Goal: Task Accomplishment & Management: Manage account settings

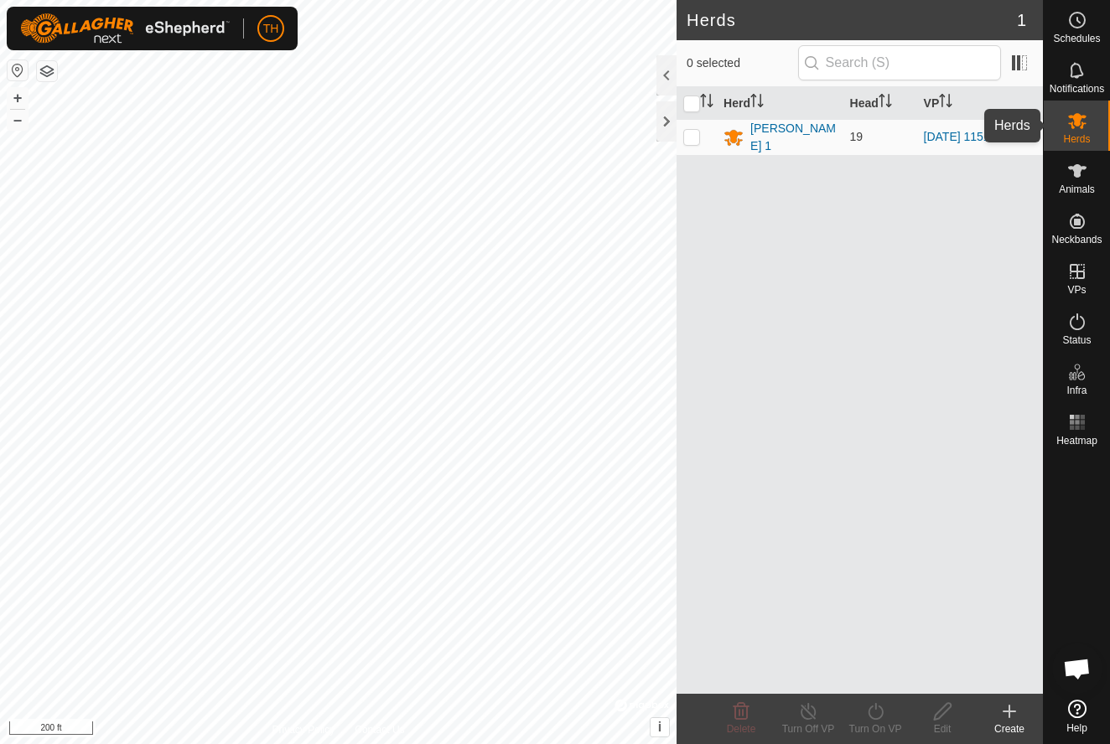
click at [1083, 122] on icon at bounding box center [1077, 121] width 20 height 20
click at [1072, 175] on icon at bounding box center [1077, 171] width 20 height 20
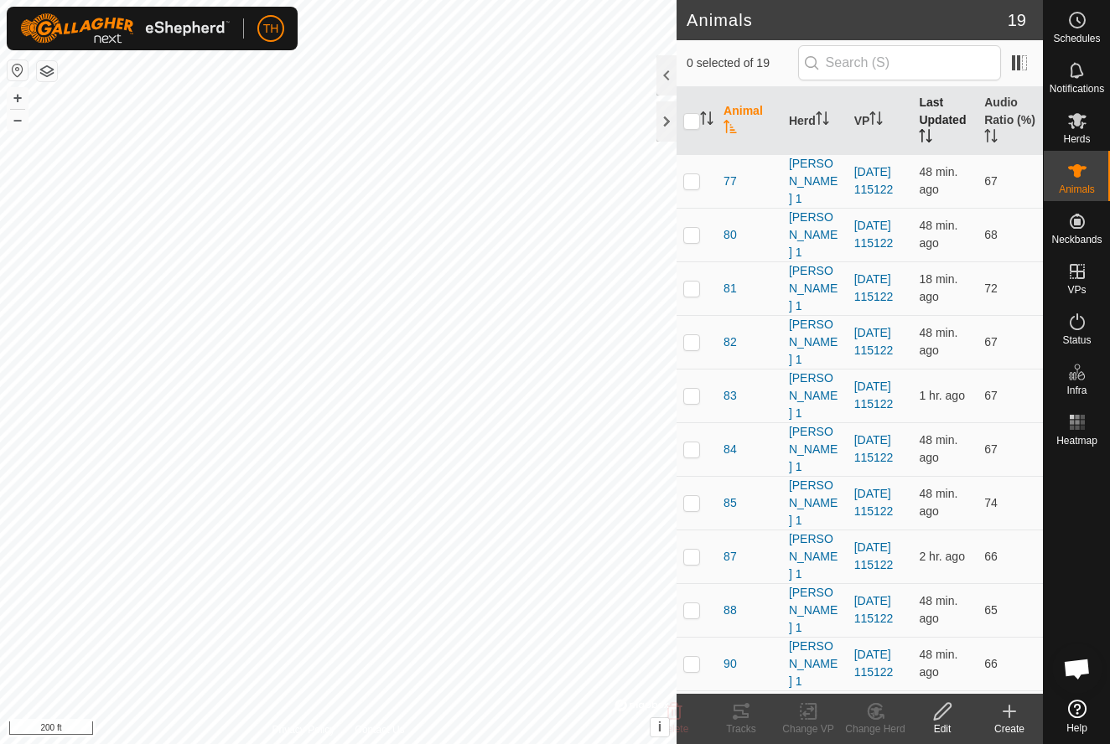
click at [927, 106] on th "Last Updated" at bounding box center [944, 121] width 65 height 68
click at [946, 108] on th "Last Updated" at bounding box center [944, 121] width 65 height 68
click at [945, 108] on th "Last Updated" at bounding box center [944, 121] width 65 height 68
click at [737, 108] on th "Animal" at bounding box center [749, 121] width 65 height 68
click at [667, 118] on div at bounding box center [666, 121] width 20 height 40
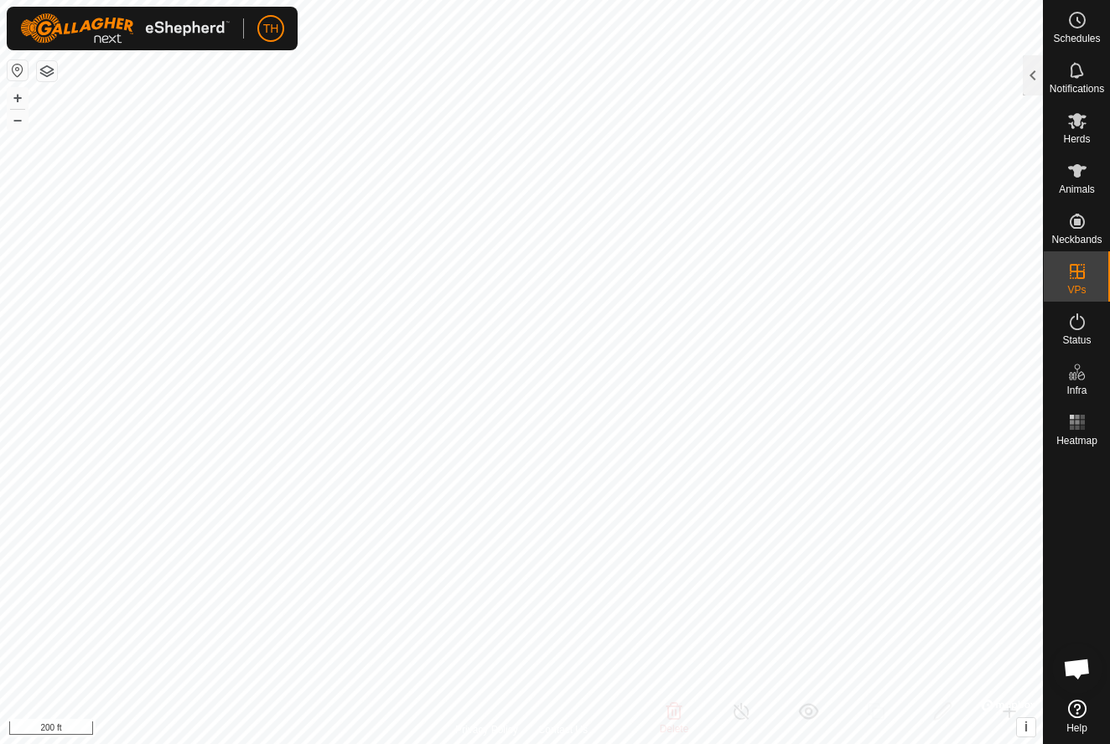
checkbox input "true"
checkbox input "false"
checkbox input "true"
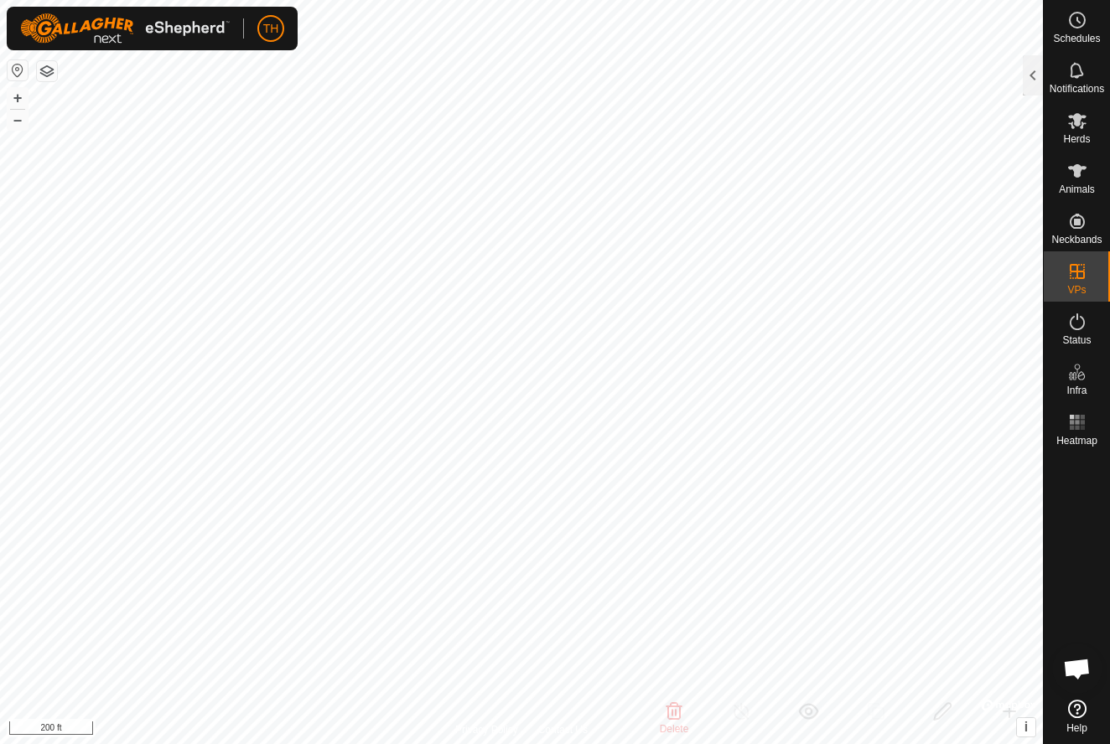
checkbox input "false"
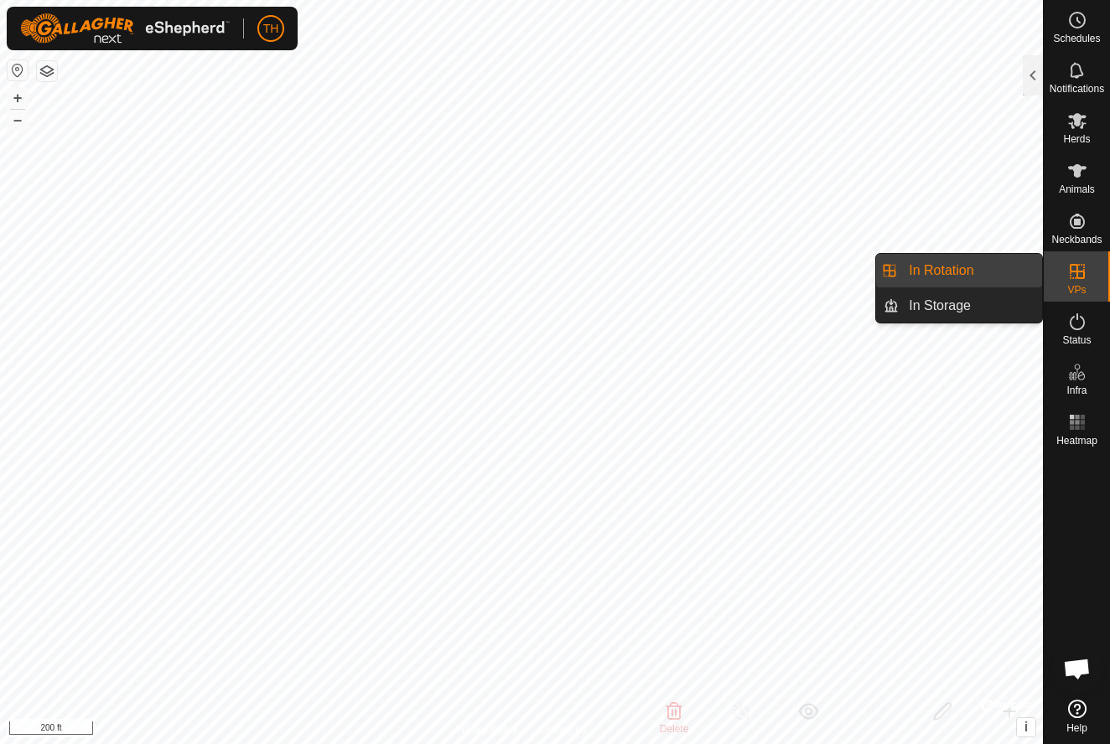
click at [980, 271] on link "In Rotation" at bounding box center [970, 271] width 143 height 34
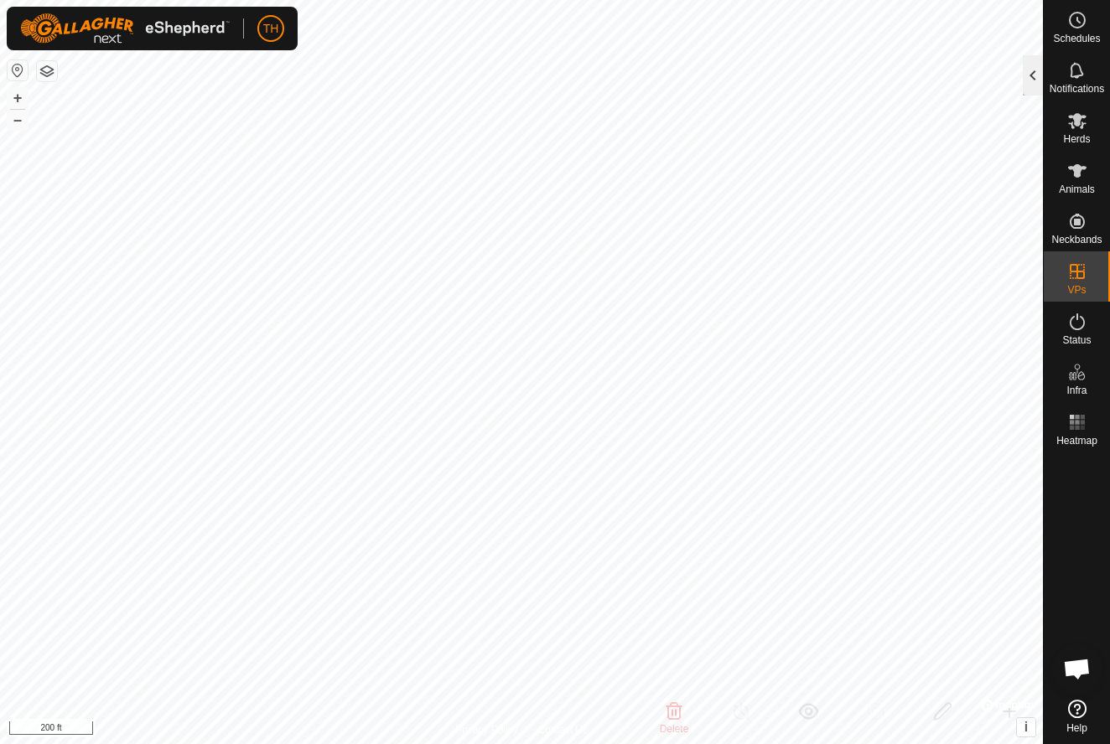
click at [1035, 76] on div at bounding box center [1033, 75] width 20 height 40
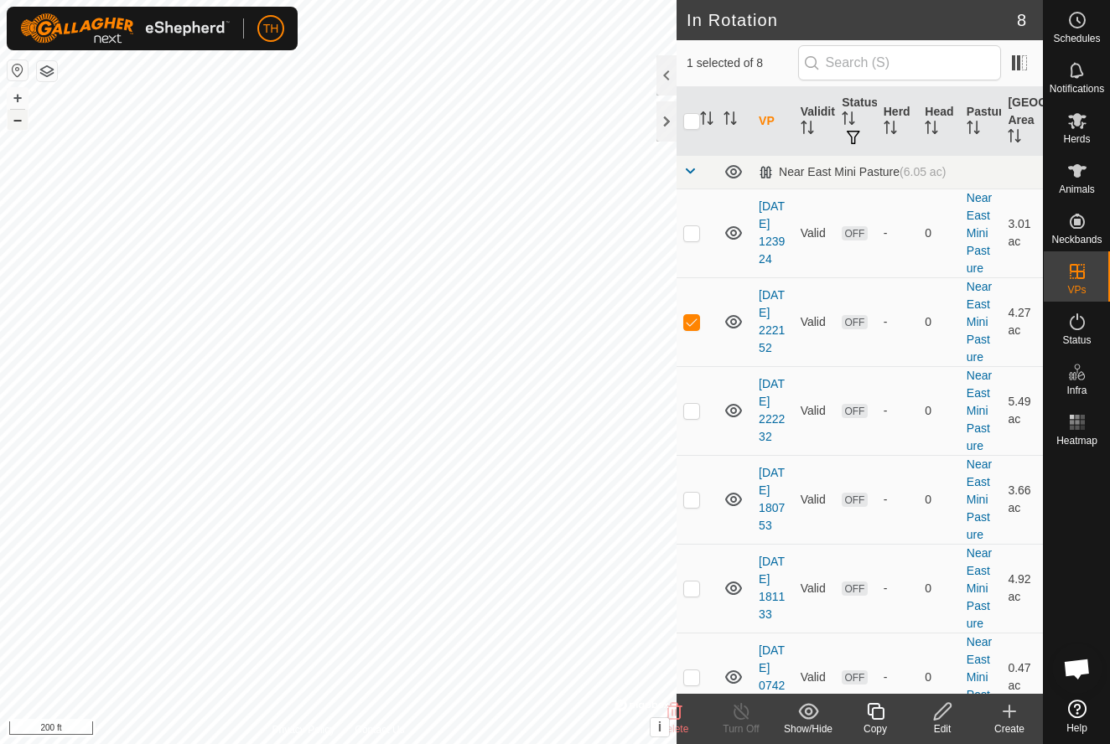
click at [24, 127] on button "–" at bounding box center [18, 120] width 20 height 20
click at [18, 120] on button "–" at bounding box center [18, 120] width 20 height 20
click at [19, 98] on button "+" at bounding box center [18, 98] width 20 height 20
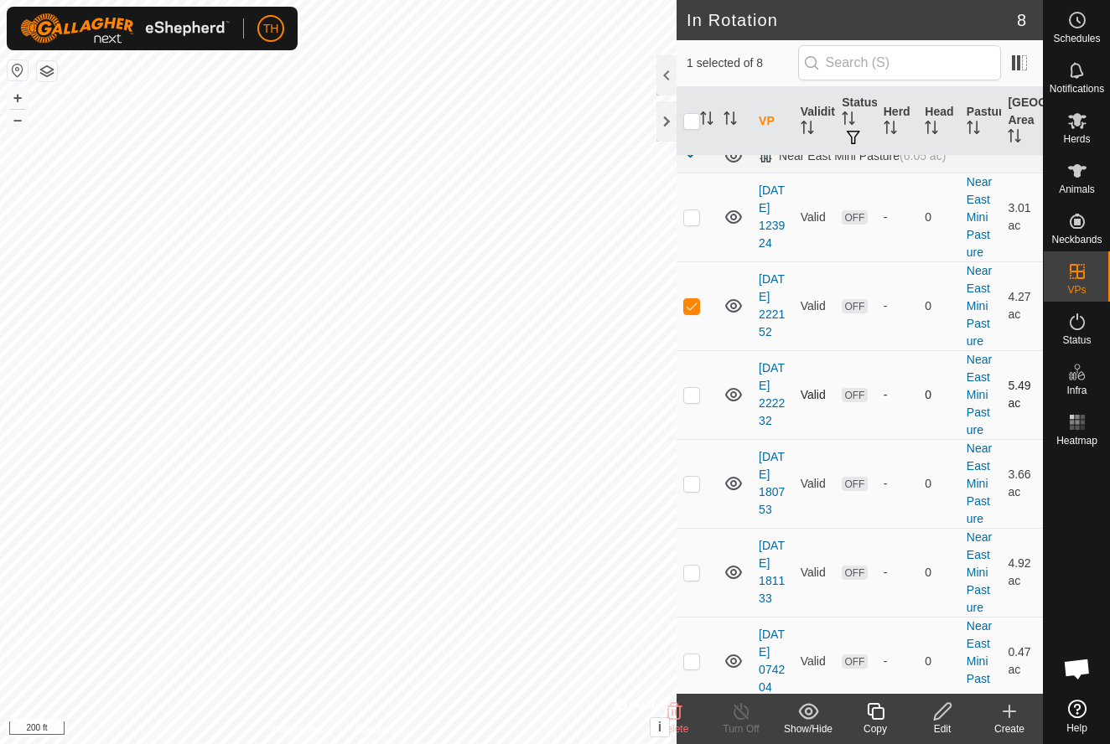
scroll to position [5, 0]
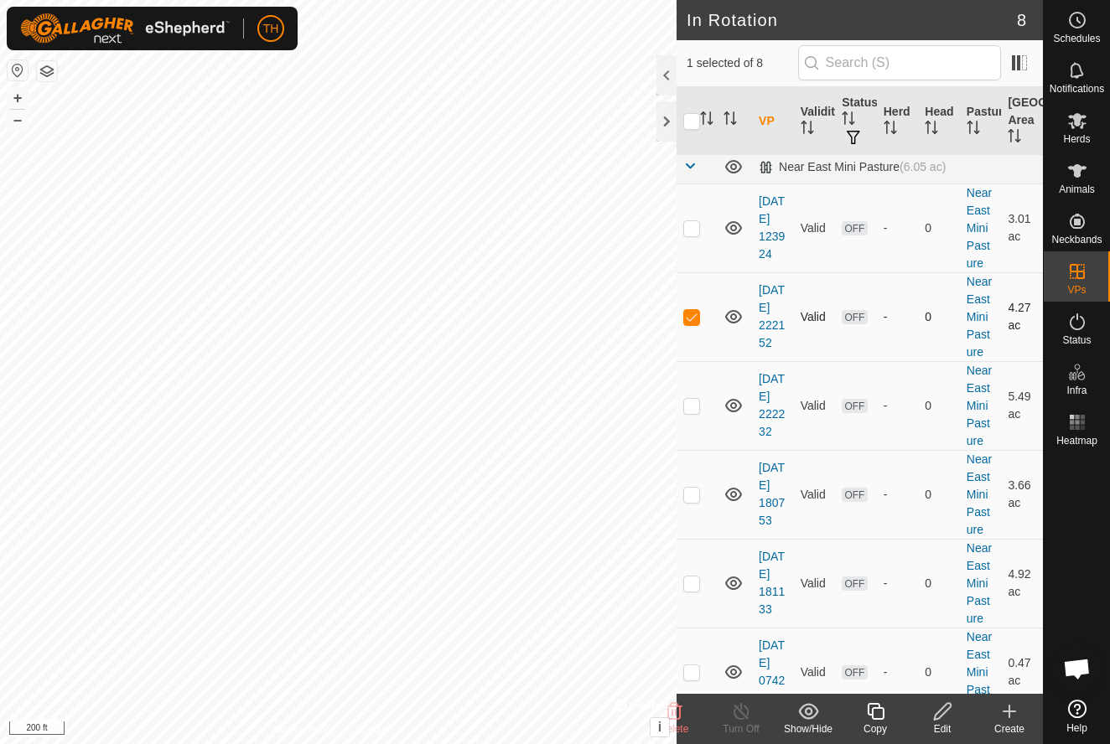
click at [692, 318] on p-checkbox at bounding box center [691, 316] width 17 height 13
checkbox input "false"
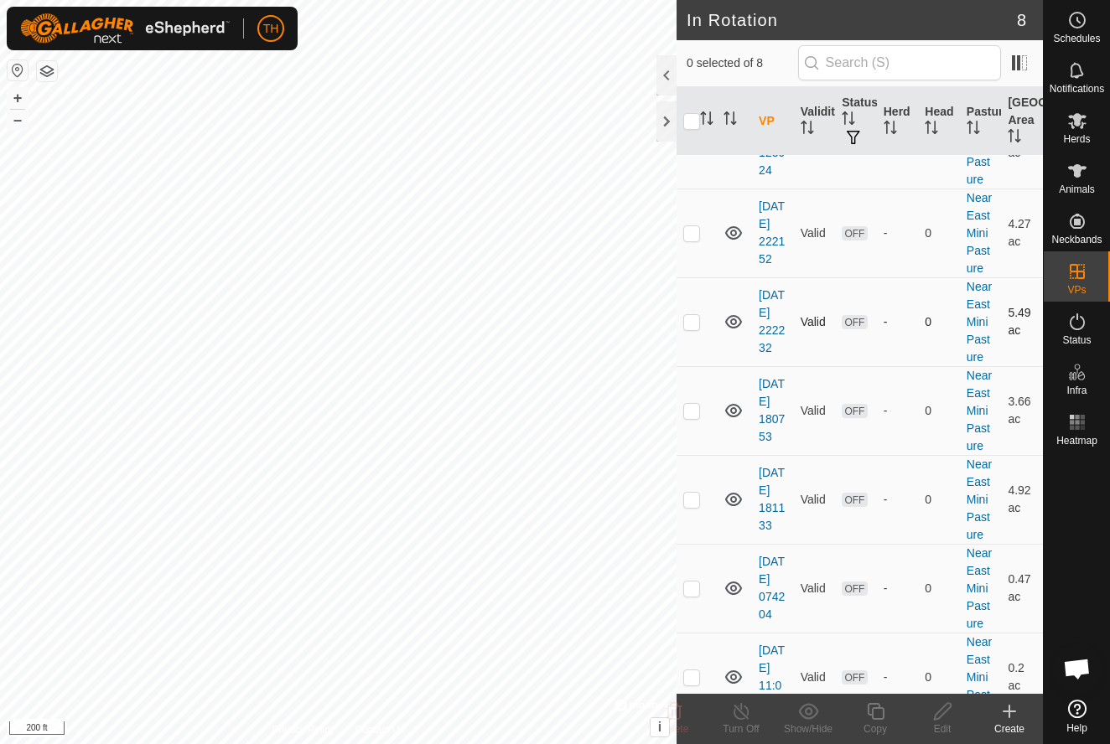
scroll to position [96, 0]
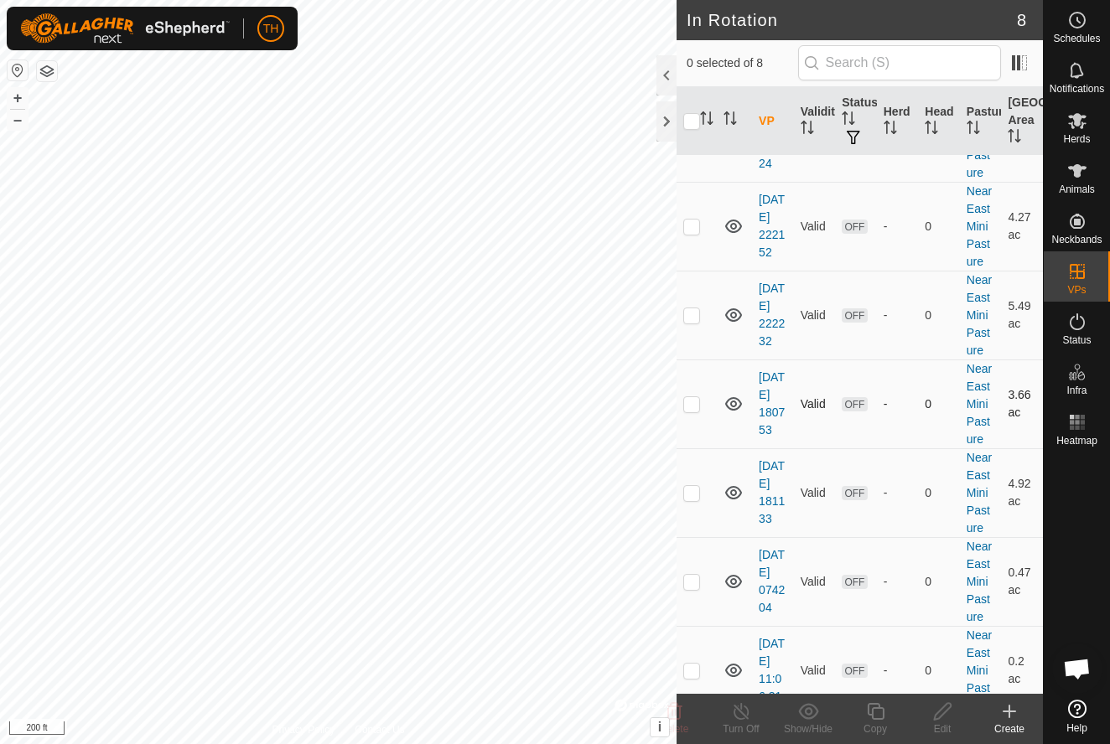
click at [762, 412] on td "[DATE] 180753" at bounding box center [773, 404] width 42 height 89
click at [764, 410] on link "[DATE] 180753" at bounding box center [772, 404] width 26 height 66
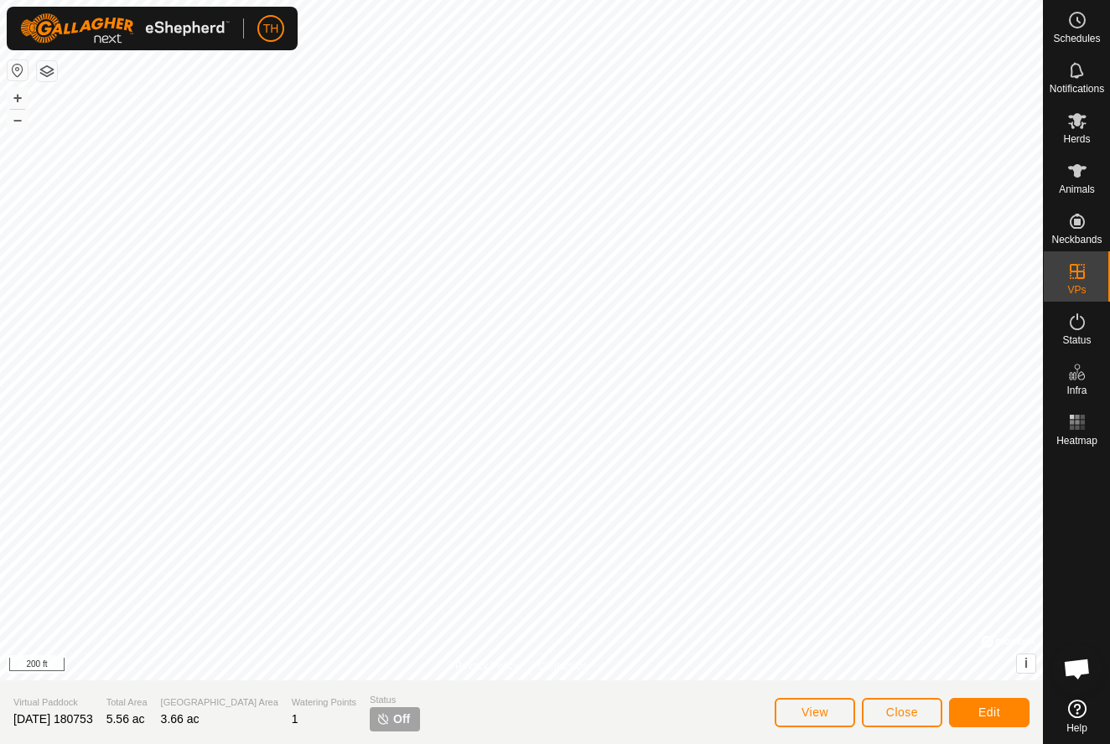
click at [896, 709] on span "Close" at bounding box center [902, 712] width 32 height 13
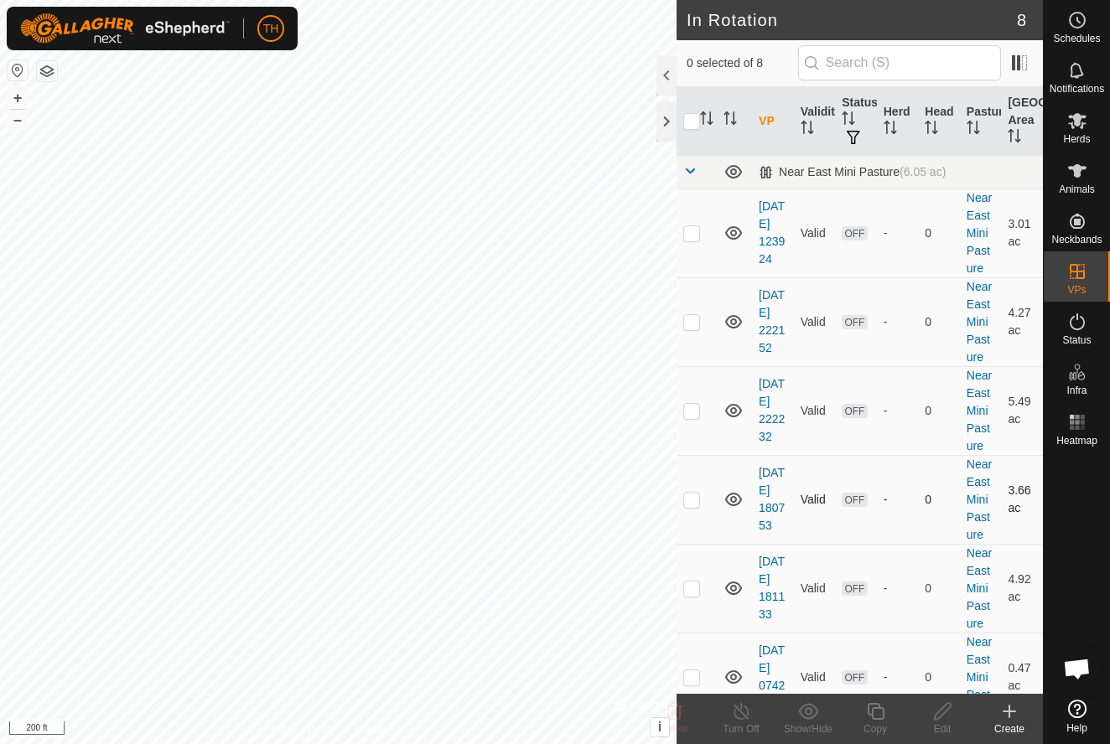
click at [696, 501] on p-checkbox at bounding box center [691, 499] width 17 height 13
checkbox input "false"
click at [695, 592] on p-checkbox at bounding box center [691, 588] width 17 height 13
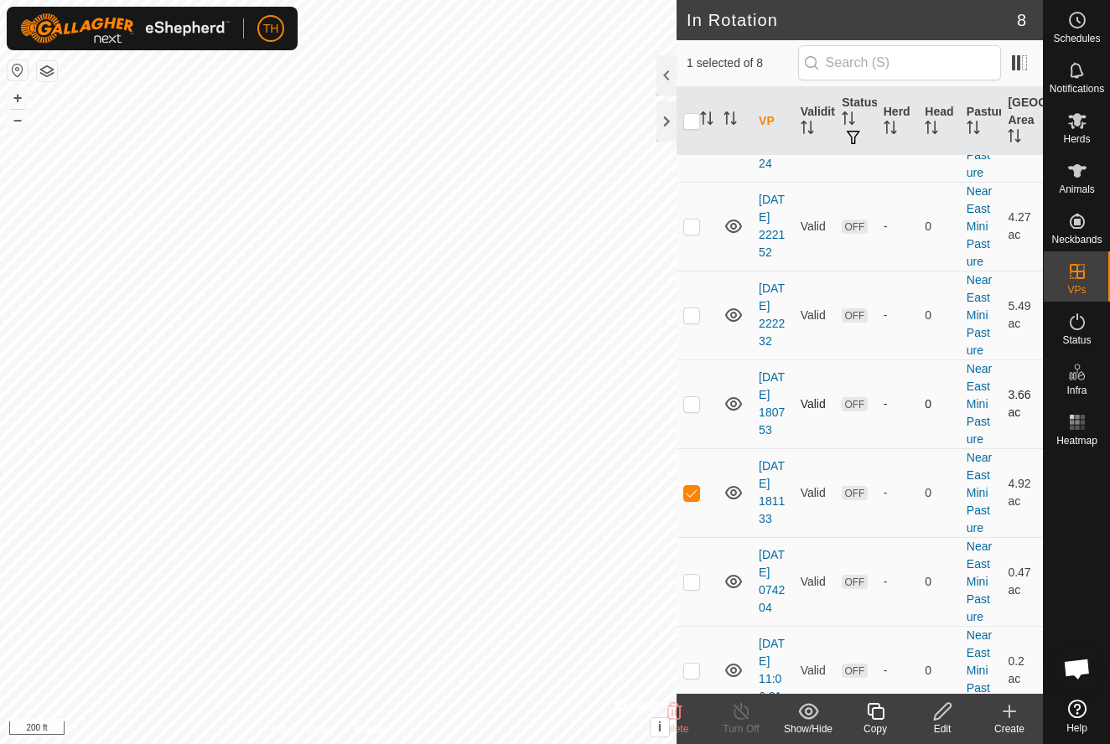
scroll to position [106, 0]
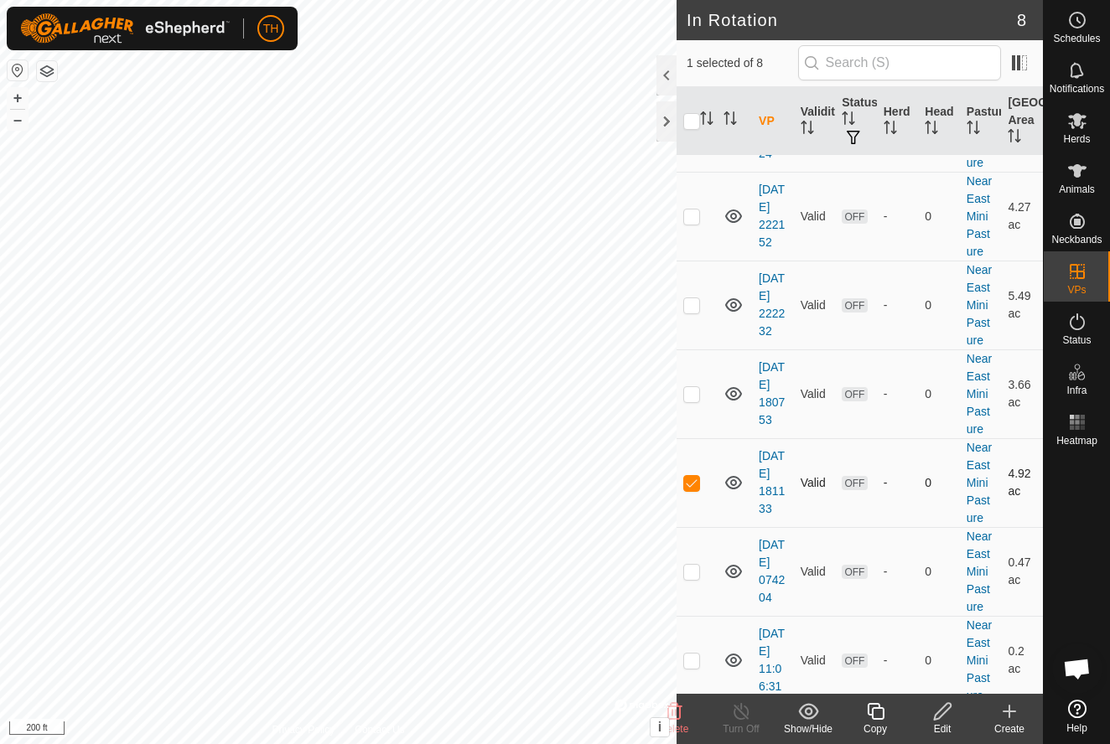
click at [694, 487] on p-checkbox at bounding box center [691, 482] width 17 height 13
checkbox input "false"
click at [697, 573] on p-checkbox at bounding box center [691, 571] width 17 height 13
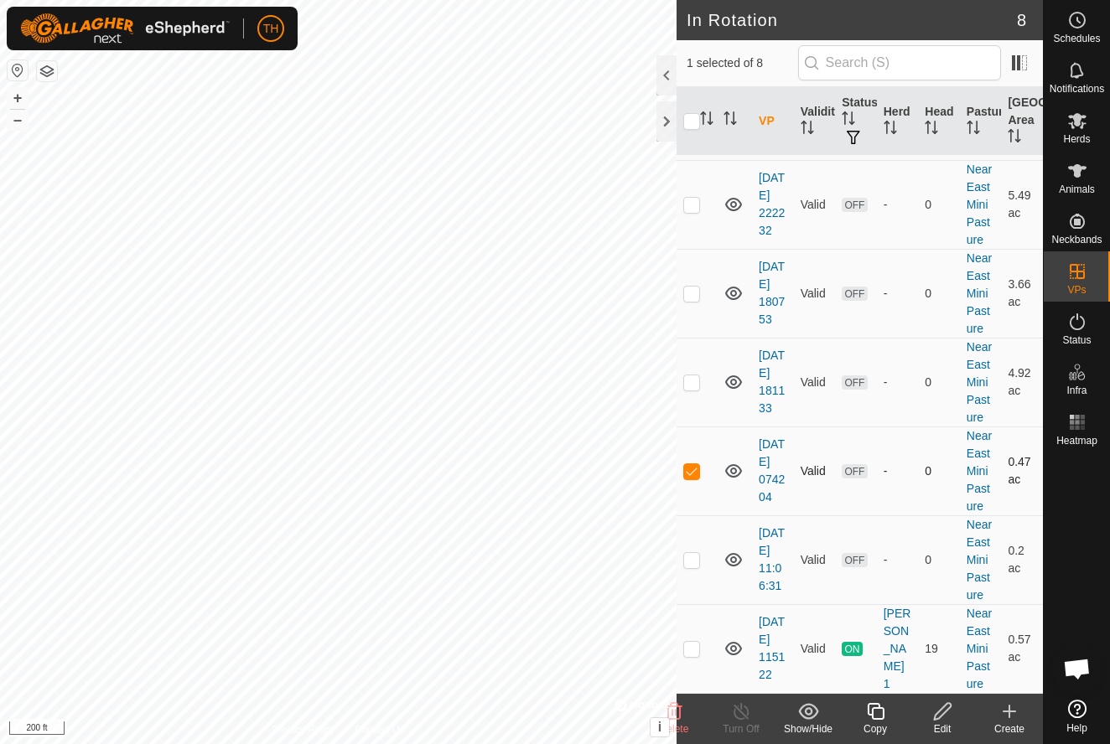
scroll to position [207, 0]
click at [691, 468] on p-checkbox at bounding box center [691, 470] width 17 height 13
checkbox input "false"
click at [692, 561] on p-checkbox at bounding box center [691, 559] width 17 height 13
checkbox input "true"
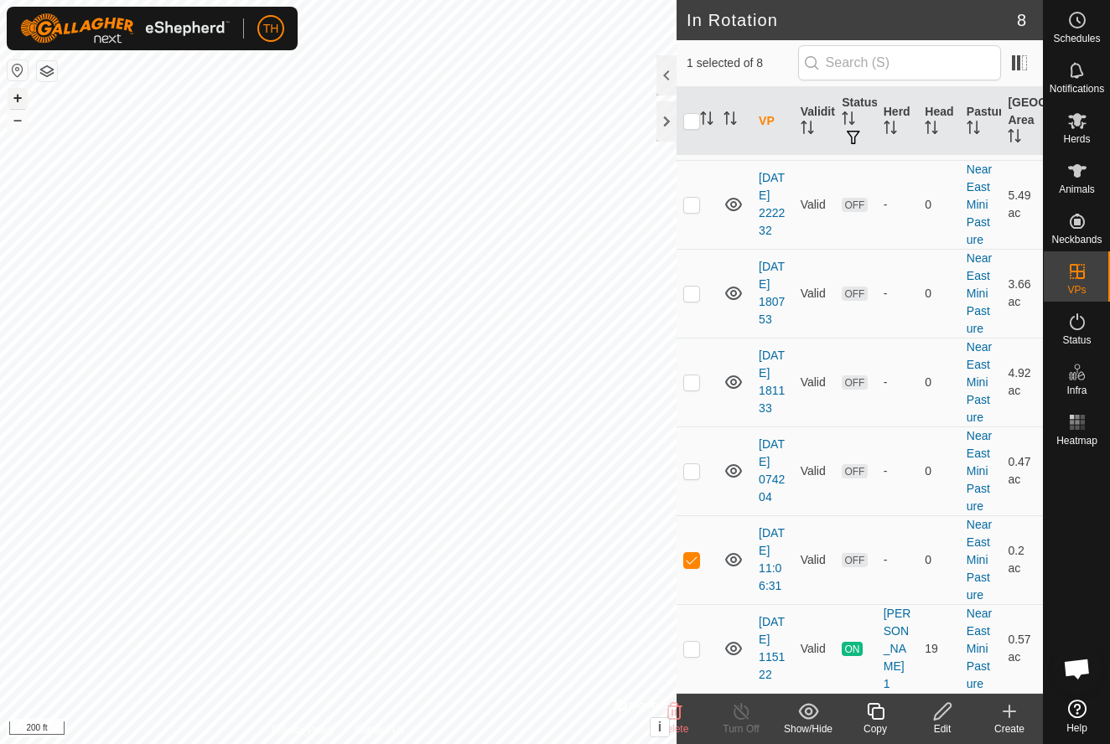
click at [15, 96] on button "+" at bounding box center [18, 98] width 20 height 20
click at [944, 712] on icon at bounding box center [942, 712] width 21 height 20
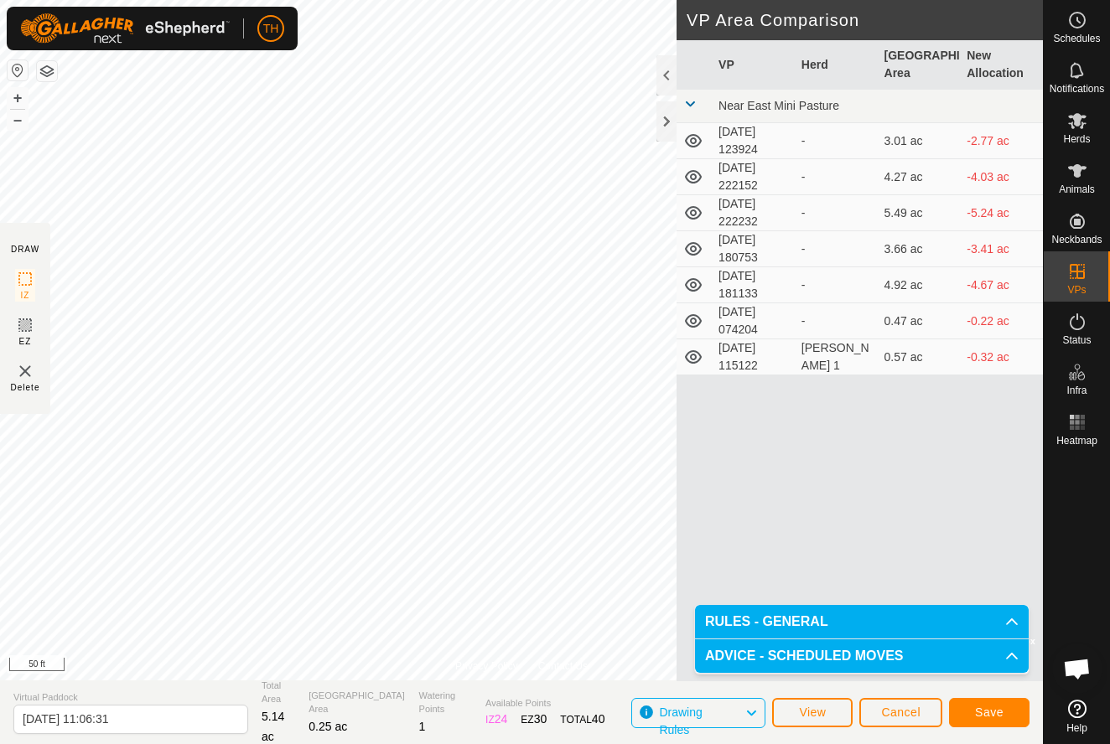
click at [985, 709] on span "Save" at bounding box center [989, 712] width 29 height 13
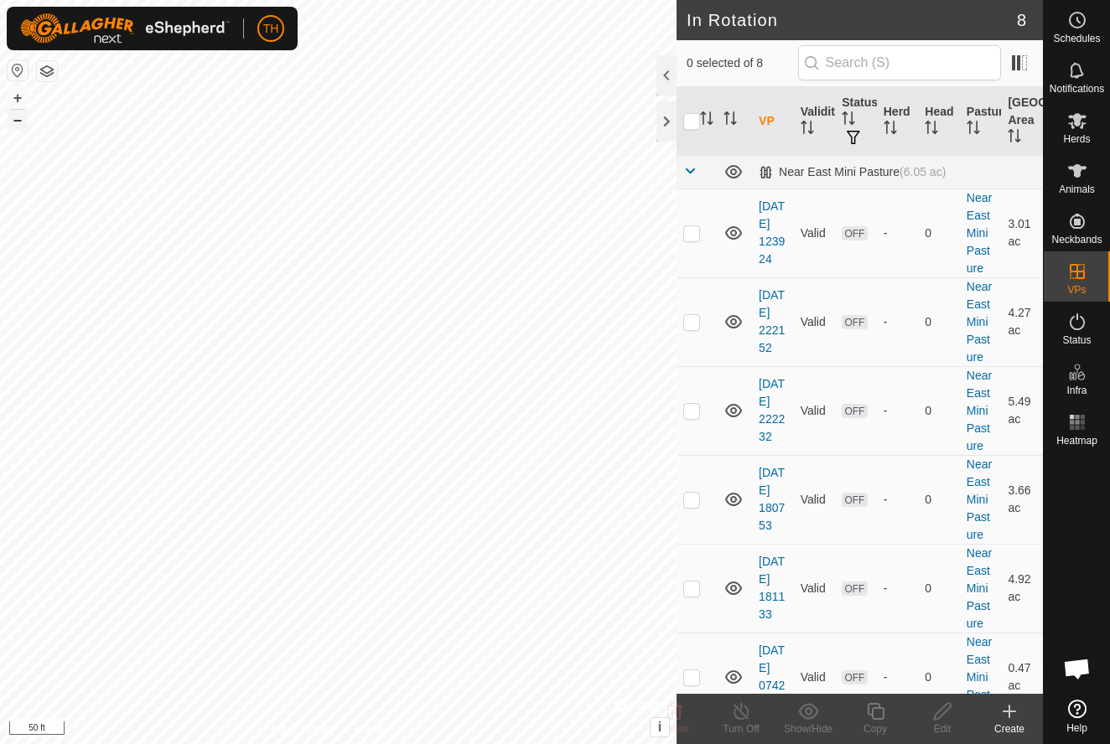
click at [15, 122] on button "–" at bounding box center [18, 120] width 20 height 20
checkbox input "true"
click at [696, 590] on p-checkbox at bounding box center [691, 588] width 17 height 13
checkbox input "false"
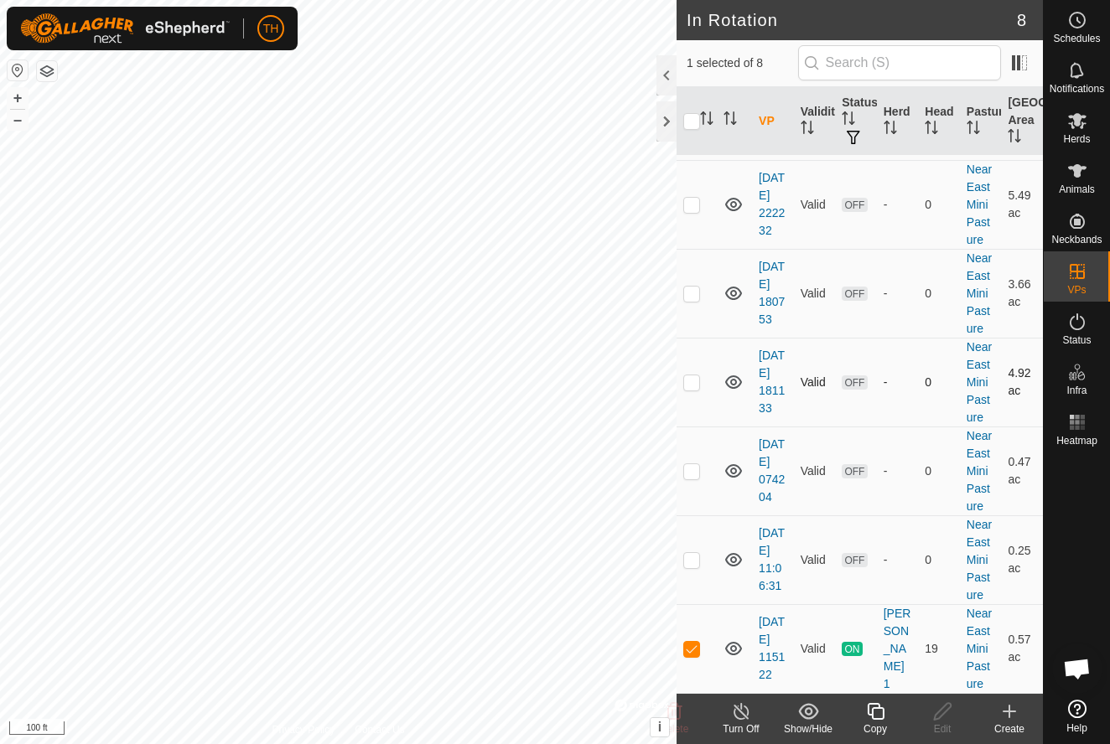
scroll to position [207, 0]
click at [694, 648] on p-checkbox at bounding box center [691, 648] width 17 height 13
checkbox input "false"
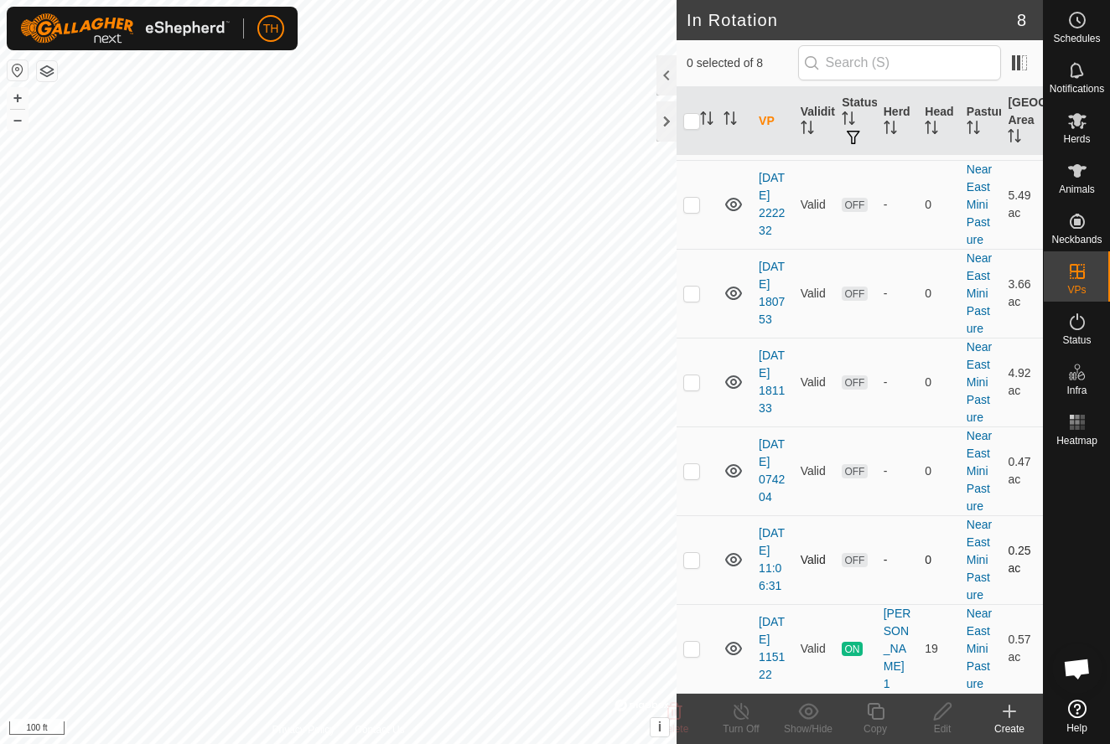
click at [694, 561] on p-checkbox at bounding box center [691, 559] width 17 height 13
checkbox input "true"
click at [938, 714] on icon at bounding box center [942, 712] width 21 height 20
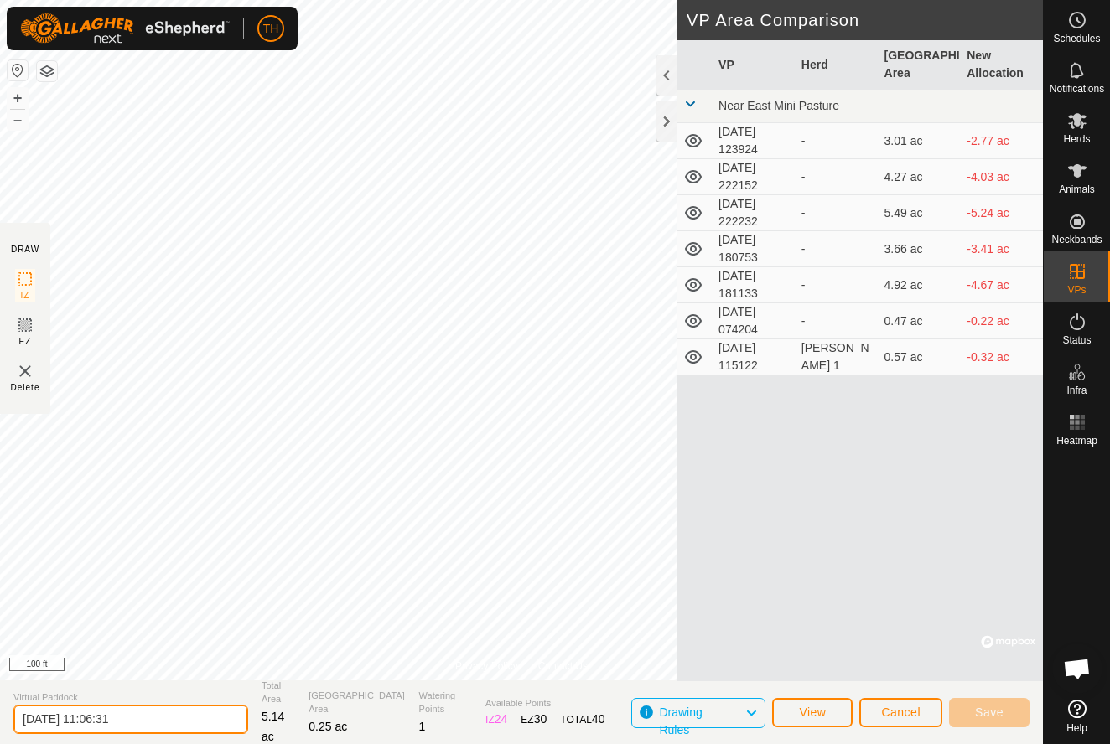
click at [156, 718] on input "[DATE] 11:06:31" at bounding box center [130, 719] width 235 height 29
type input "2"
type input "driveway-near [GEOGRAPHIC_DATA]"
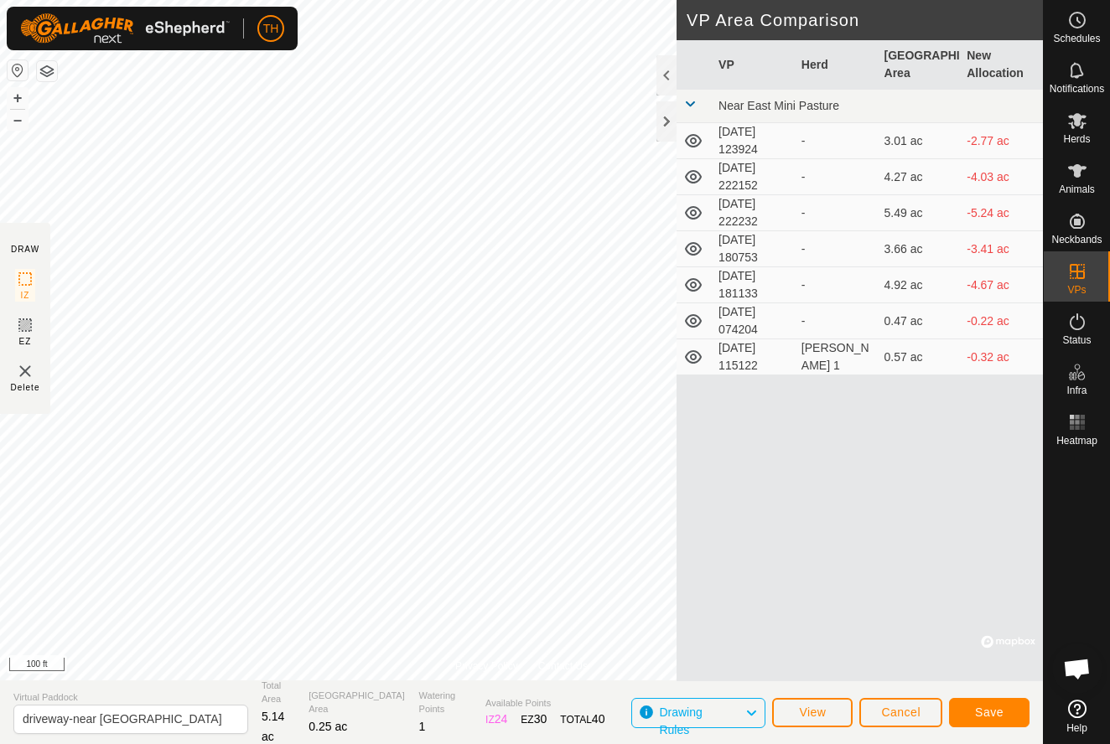
click at [994, 707] on span "Save" at bounding box center [989, 712] width 29 height 13
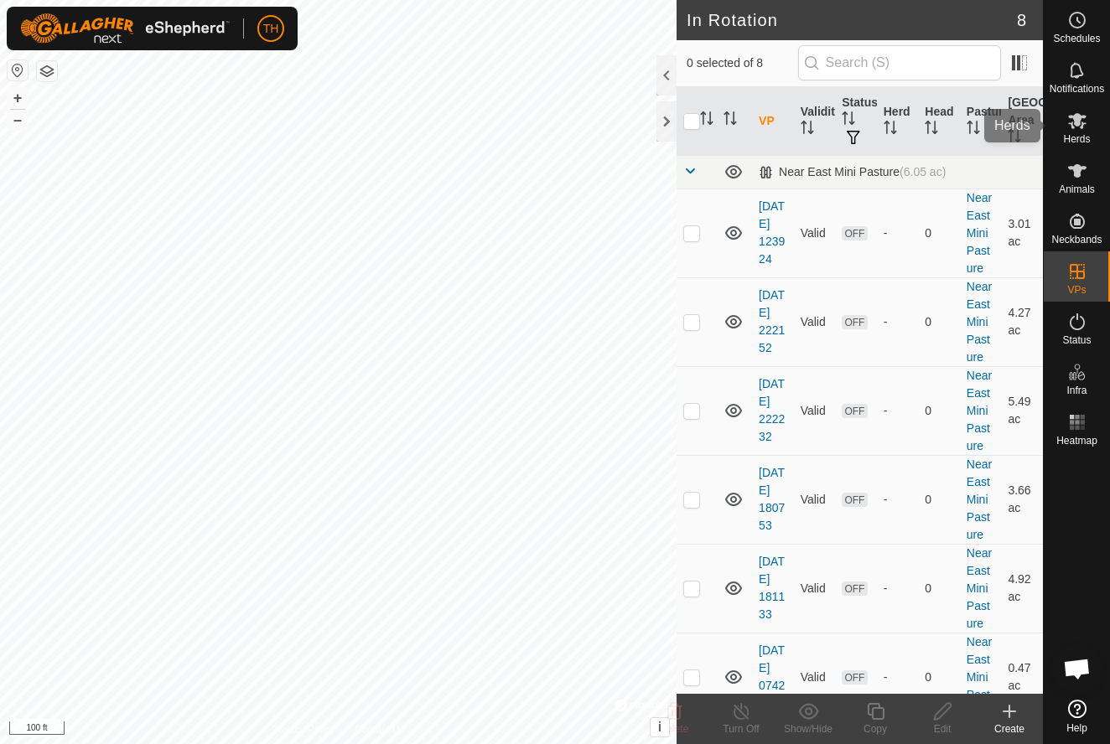
click at [1080, 117] on icon at bounding box center [1077, 121] width 18 height 16
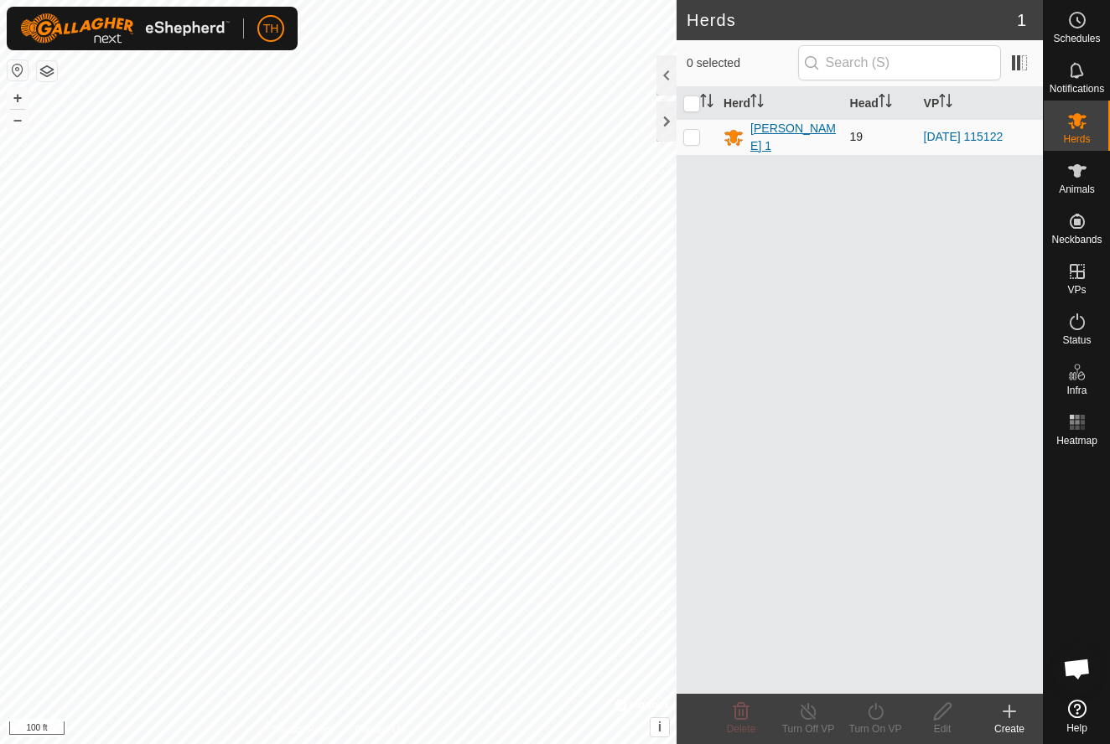
click at [771, 134] on div "[PERSON_NAME] 1" at bounding box center [793, 137] width 86 height 35
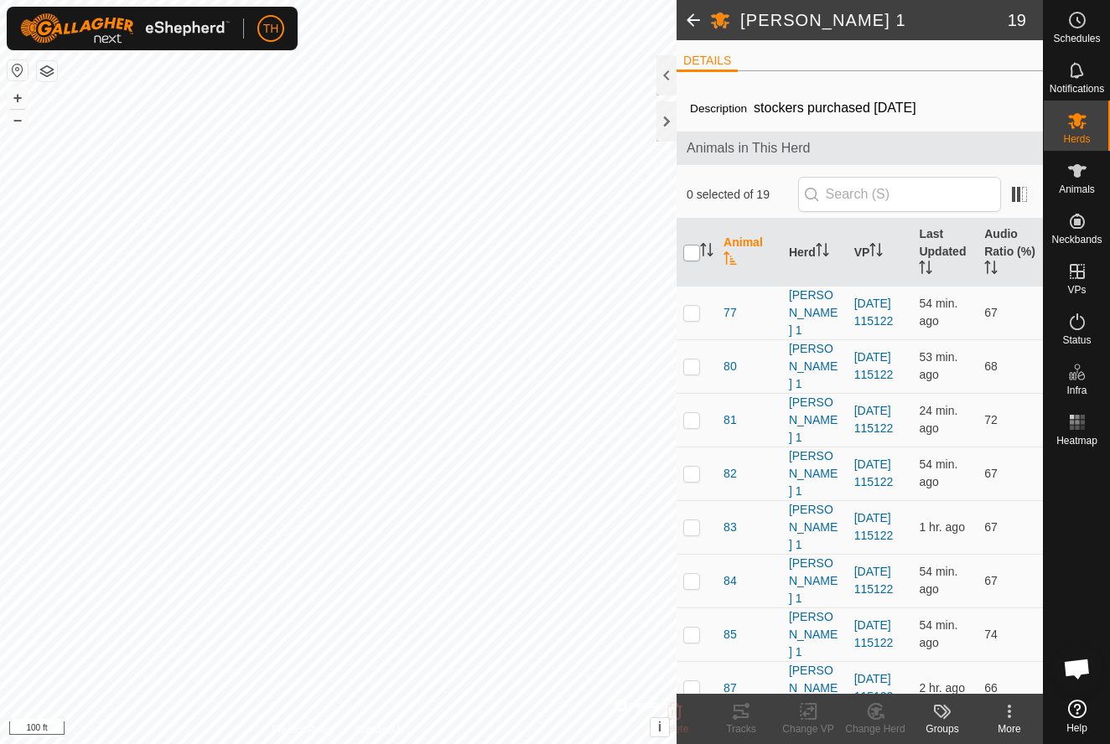
click at [693, 255] on input "checkbox" at bounding box center [691, 253] width 17 height 17
checkbox input "true"
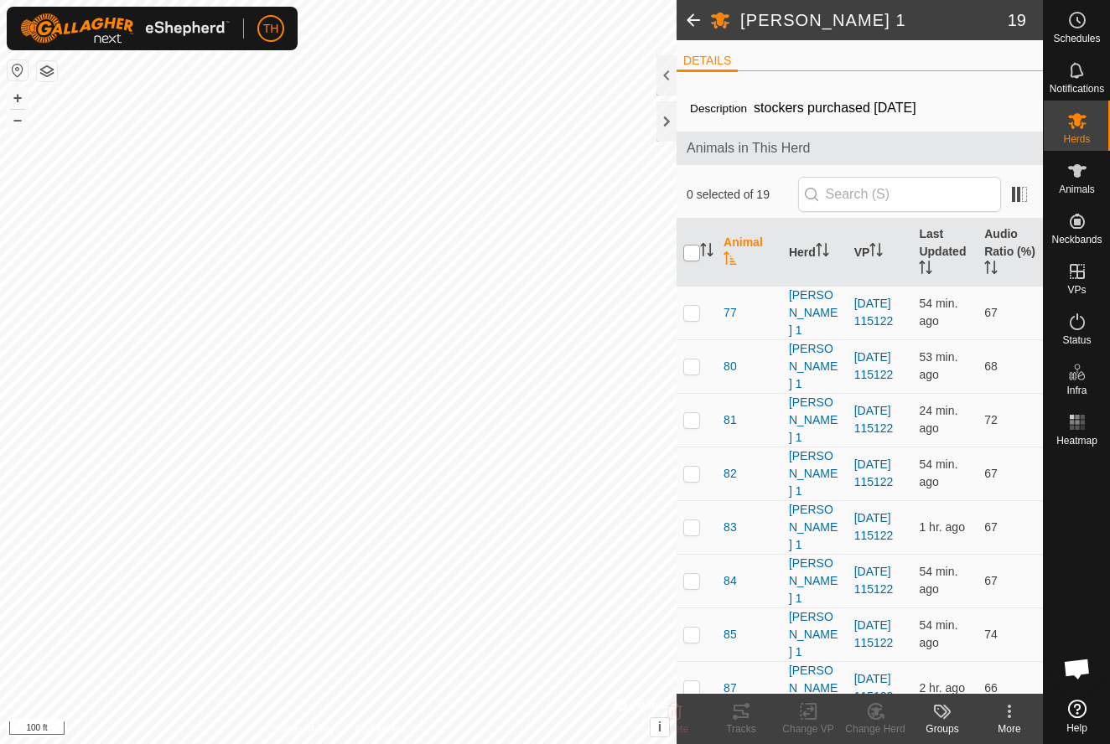
checkbox input "true"
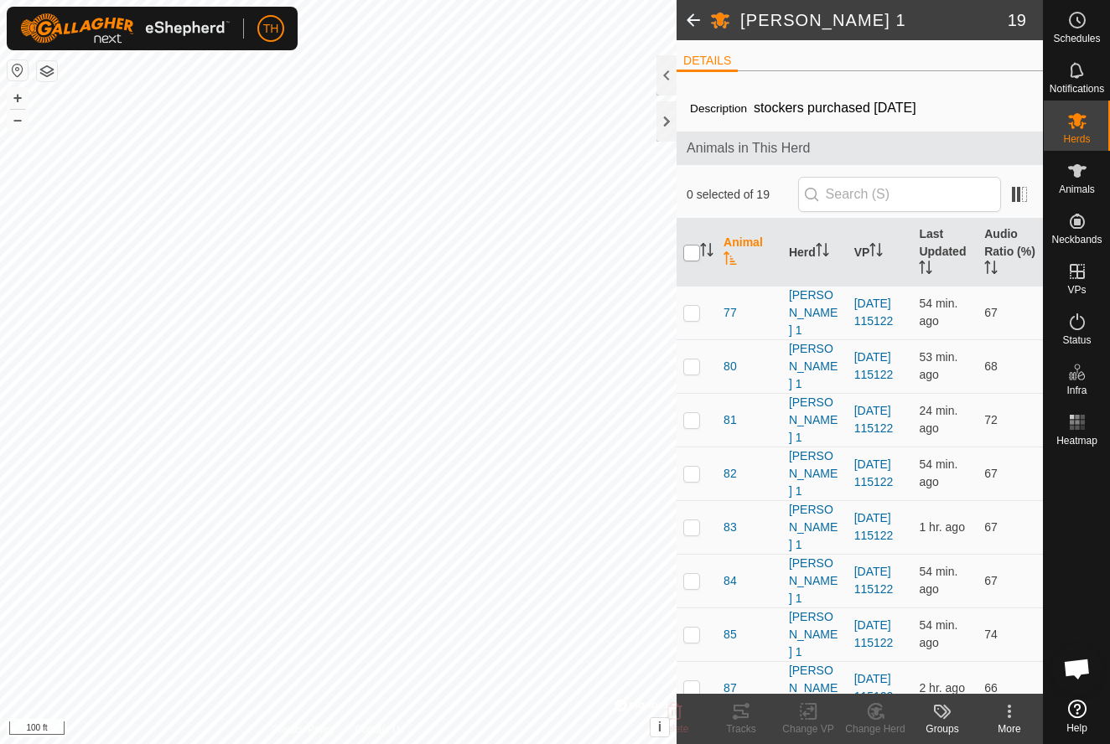
checkbox input "true"
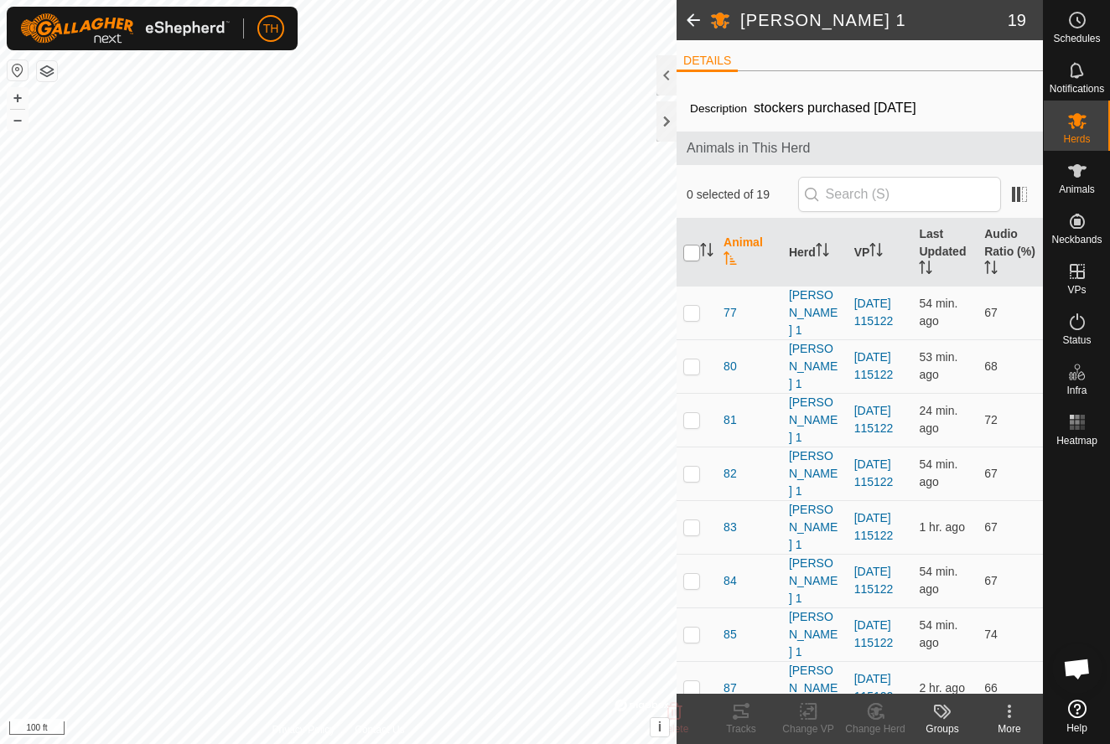
checkbox input "true"
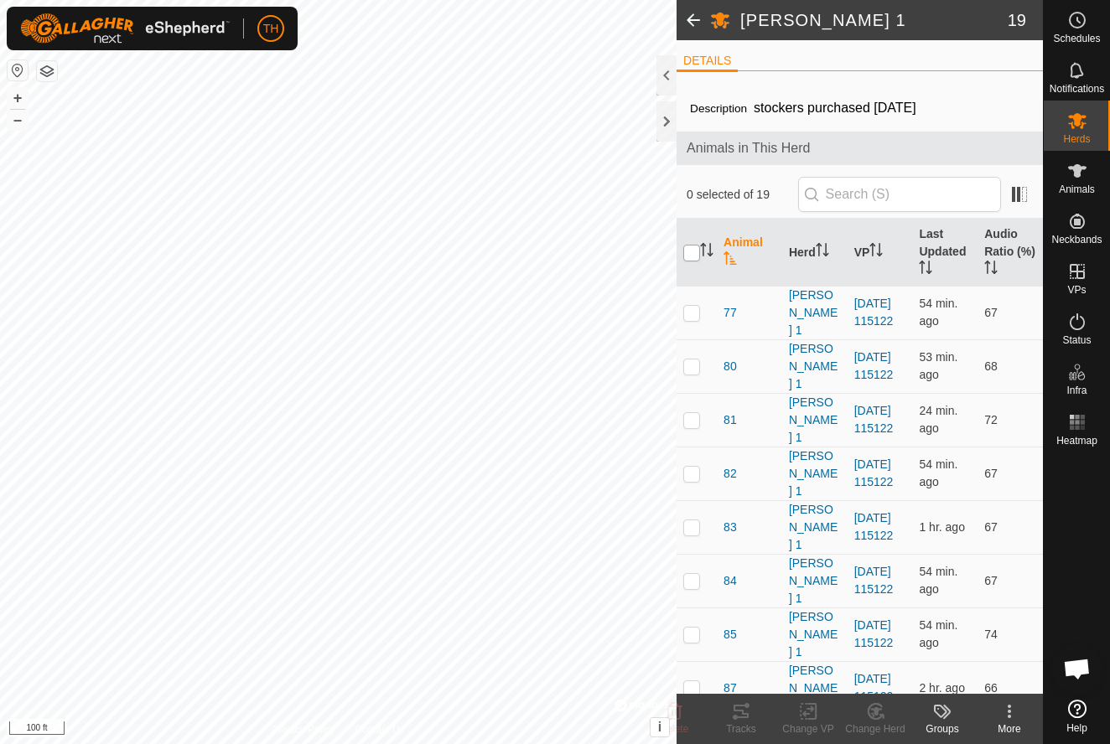
checkbox input "true"
click at [807, 717] on icon at bounding box center [808, 712] width 21 height 20
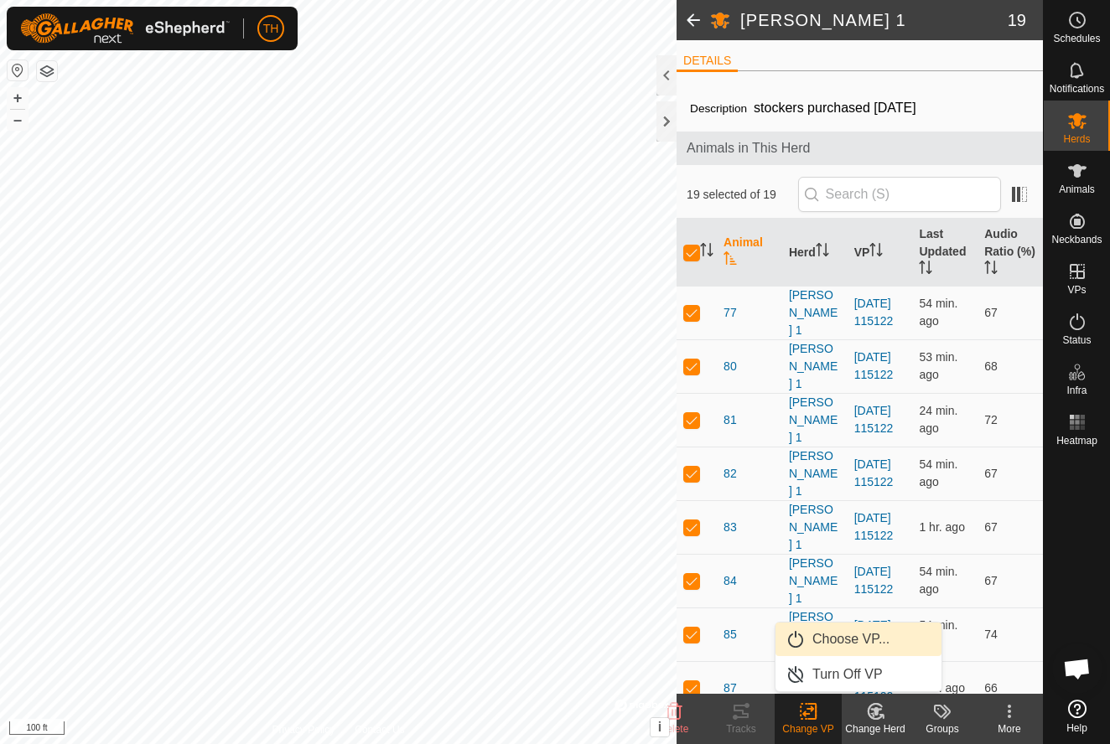
click at [872, 636] on span "Choose VP..." at bounding box center [850, 640] width 77 height 20
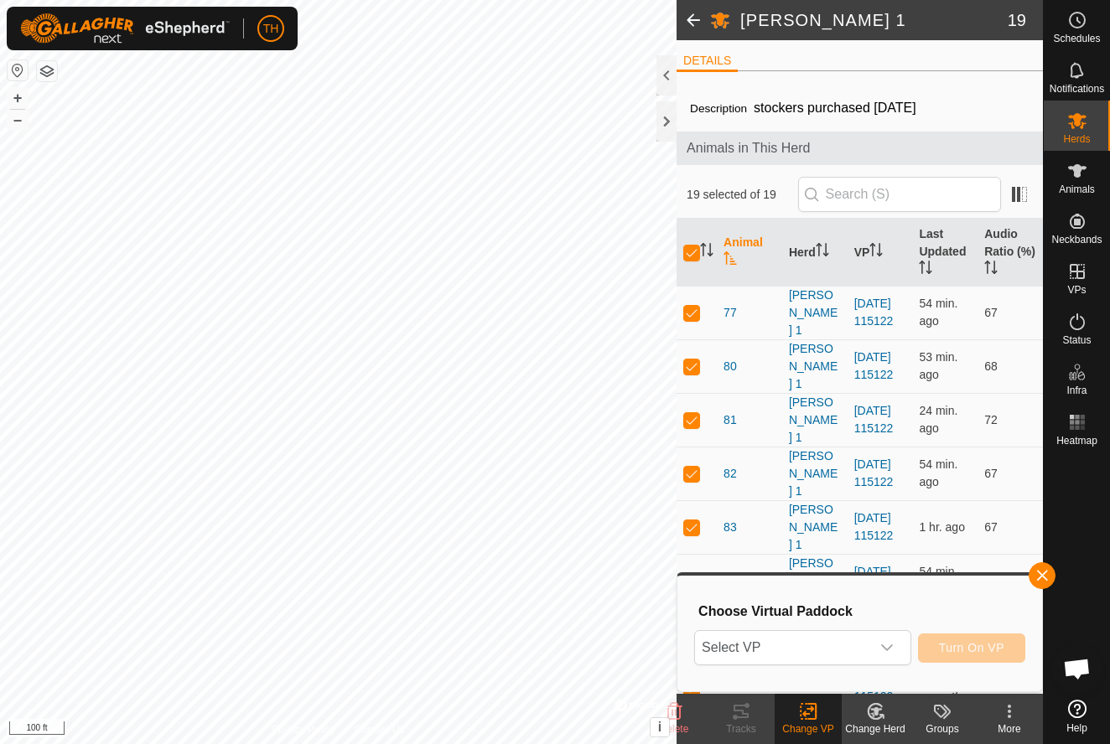
click at [872, 636] on div "dropdown trigger" at bounding box center [887, 648] width 34 height 34
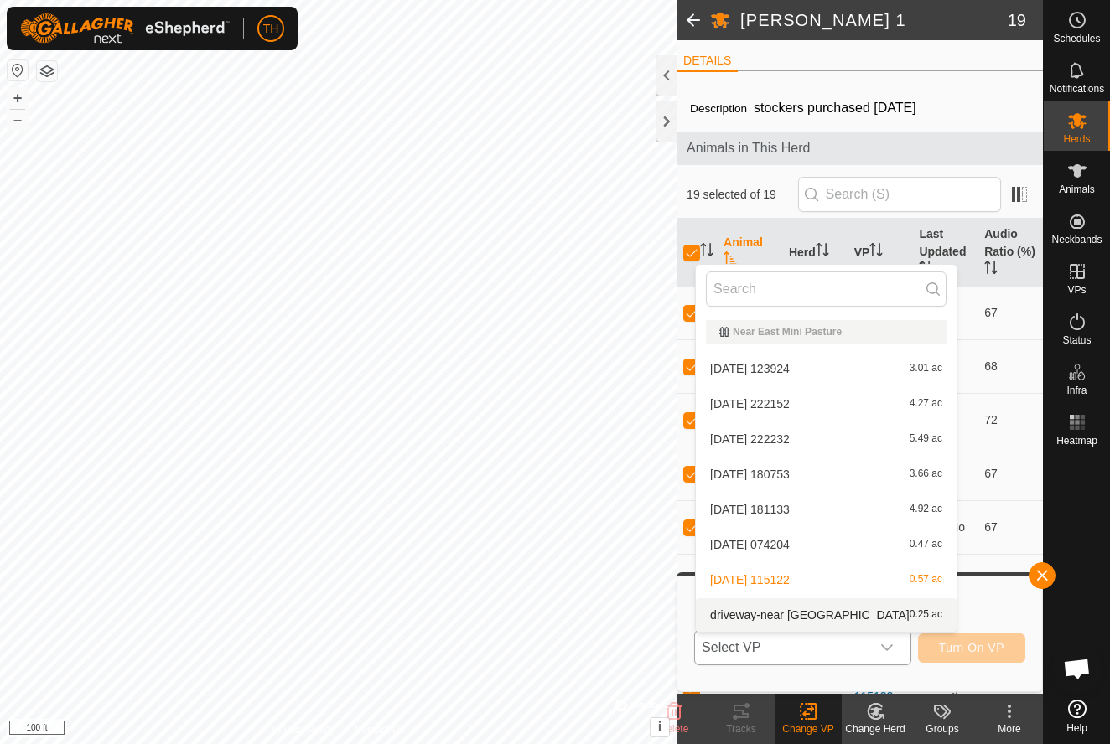
click at [803, 618] on span "driveway-near [GEOGRAPHIC_DATA]" at bounding box center [810, 615] width 200 height 12
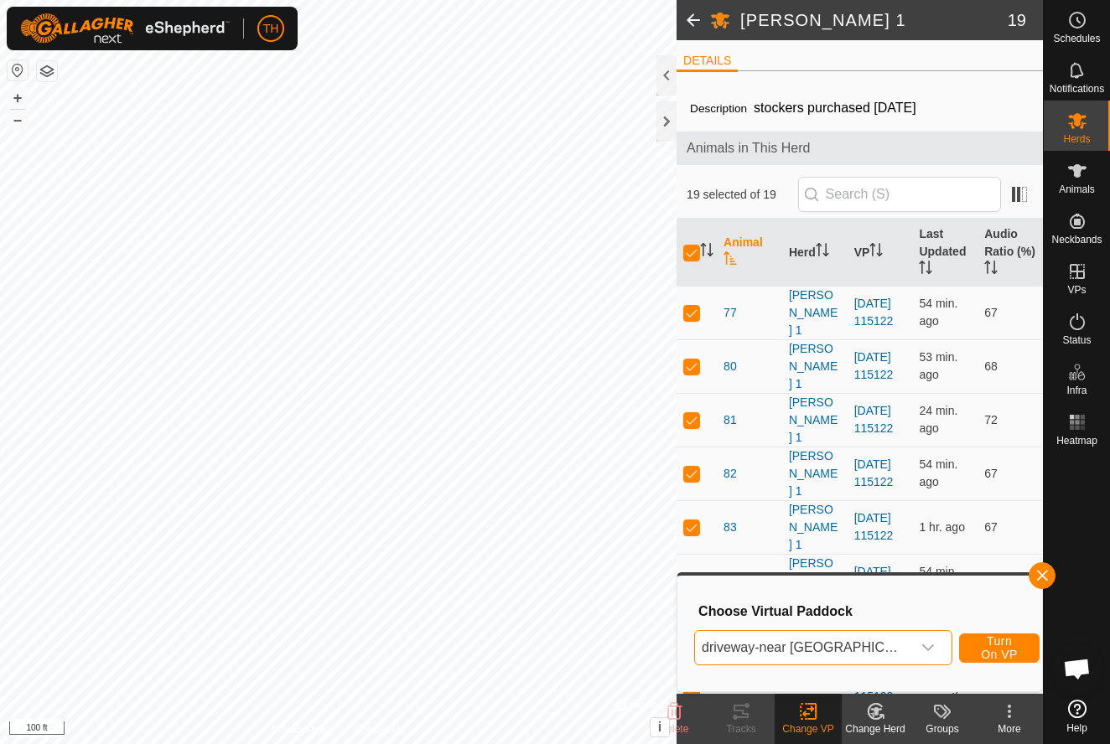
click at [969, 640] on button "Turn On VP" at bounding box center [999, 648] width 80 height 29
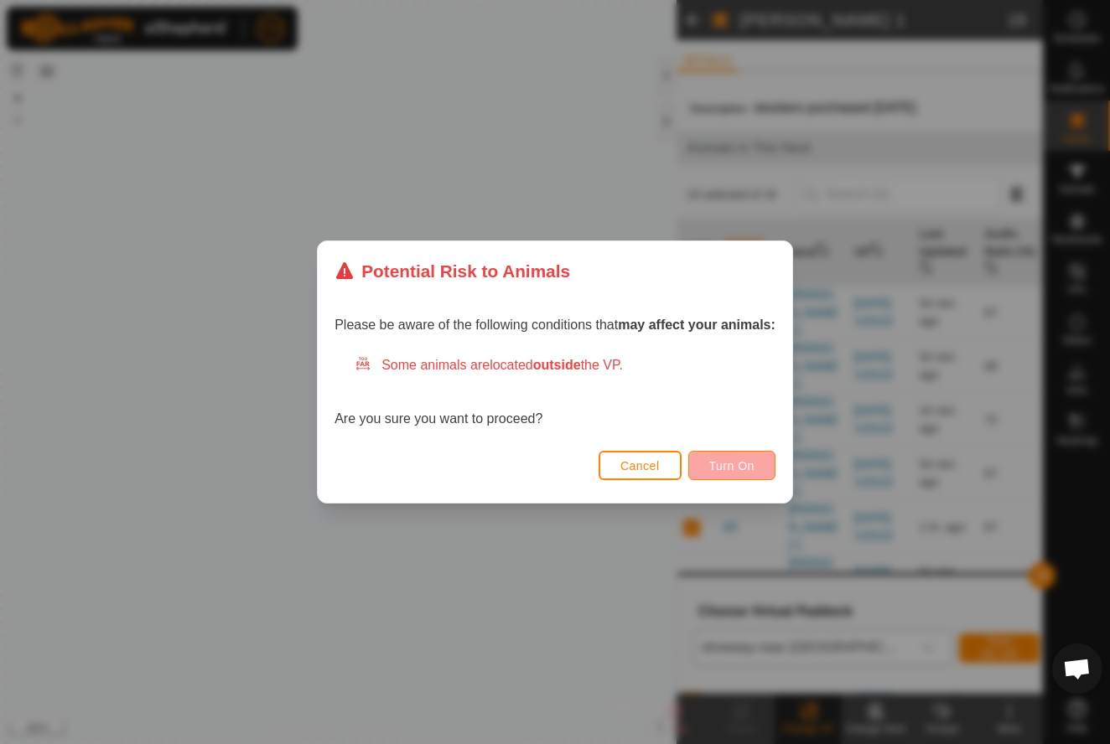
click at [723, 464] on span "Turn On" at bounding box center [731, 465] width 45 height 13
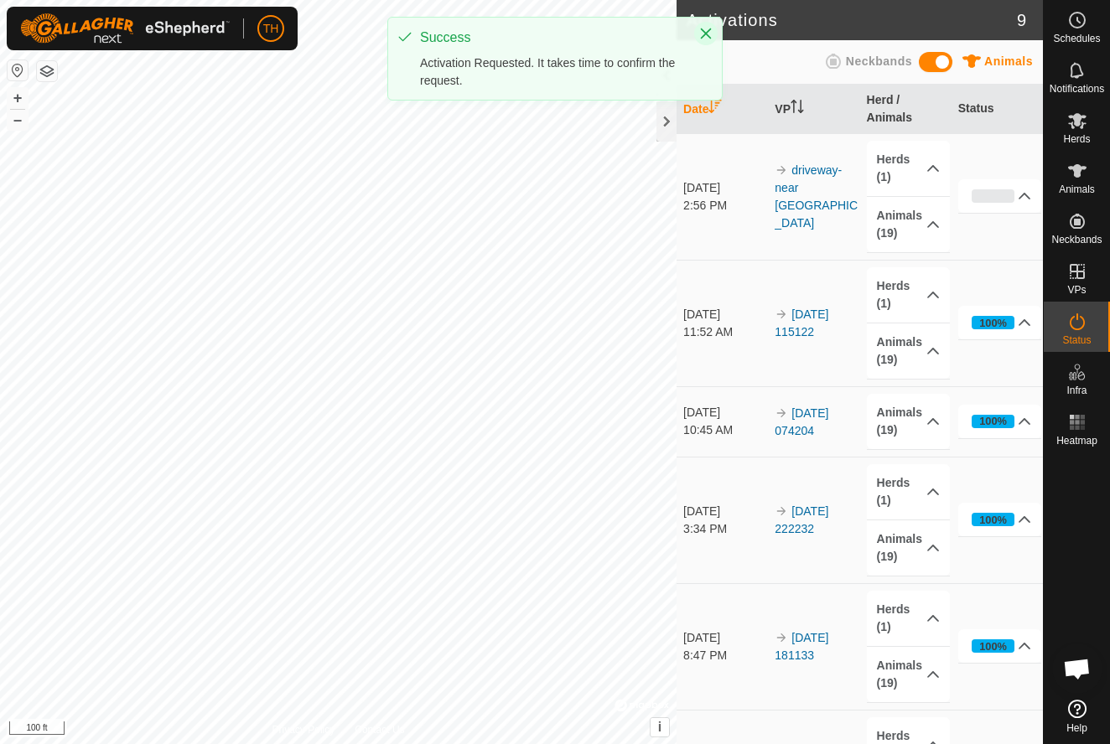
click at [708, 31] on icon "Close" at bounding box center [706, 34] width 11 height 11
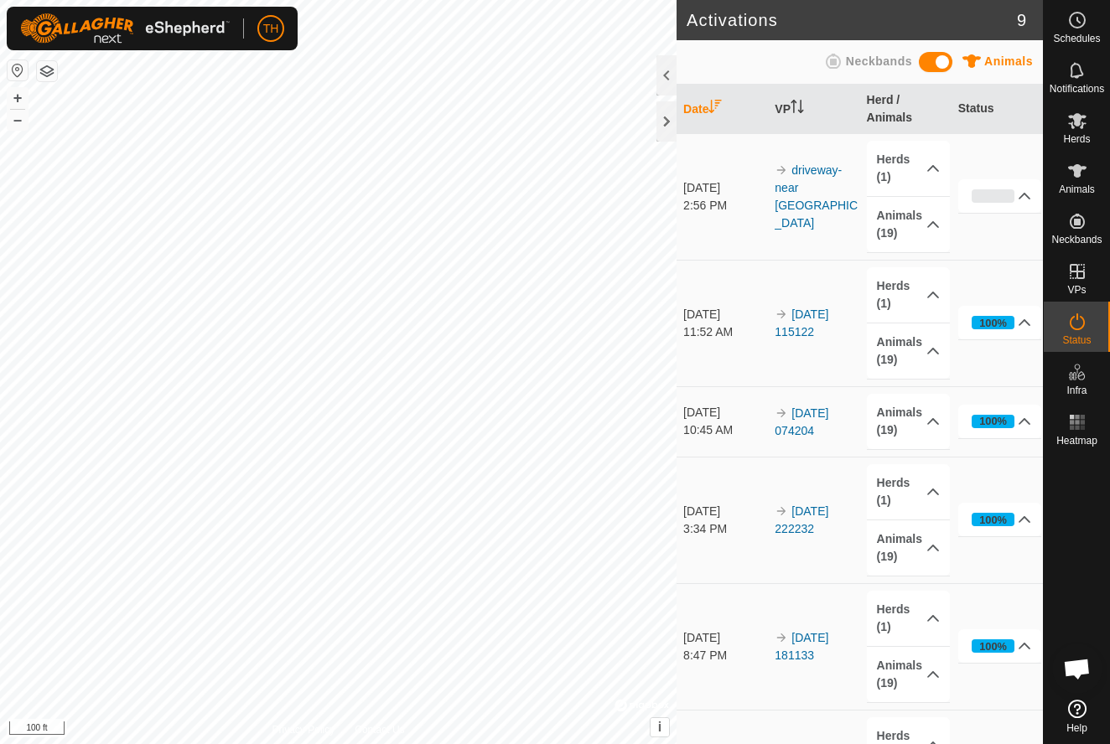
click at [708, 29] on icon "Close" at bounding box center [705, 31] width 13 height 13
click at [666, 120] on div at bounding box center [666, 121] width 20 height 40
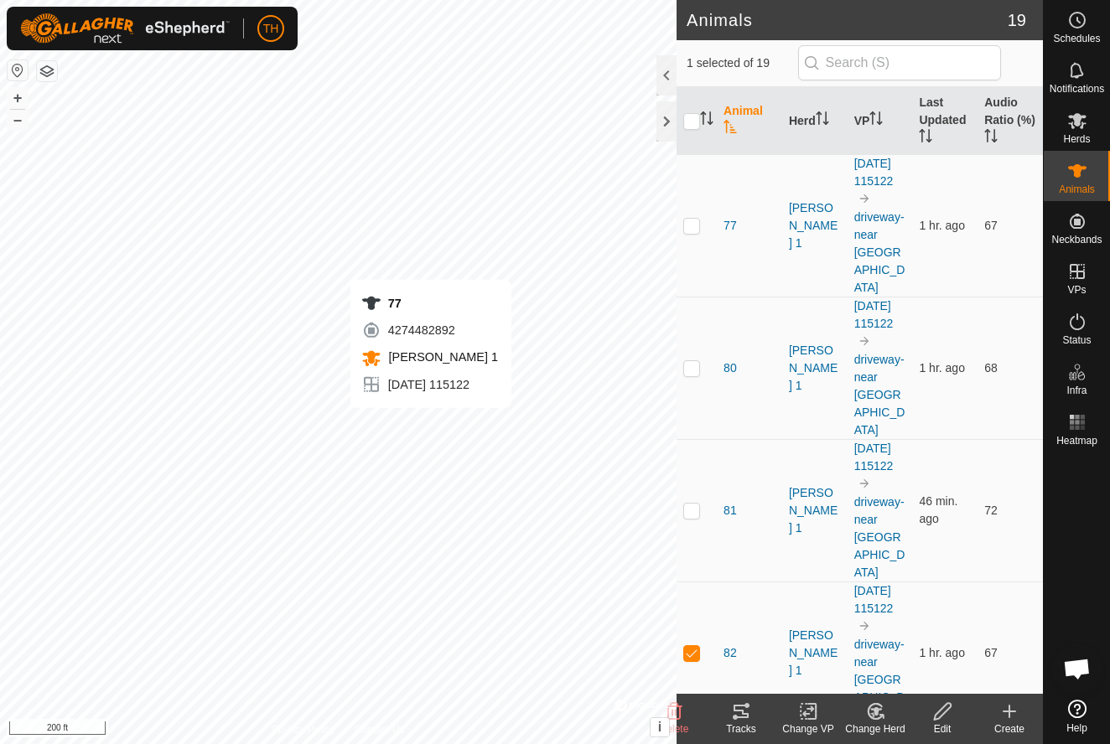
checkbox input "true"
checkbox input "false"
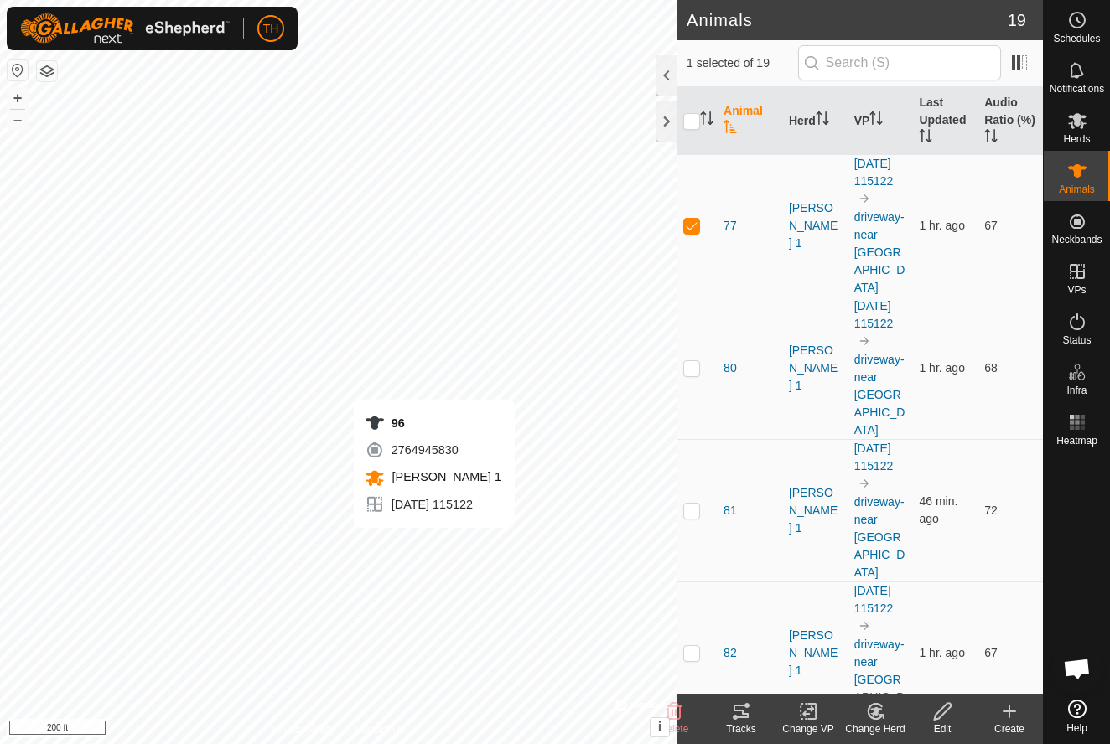
checkbox input "false"
checkbox input "true"
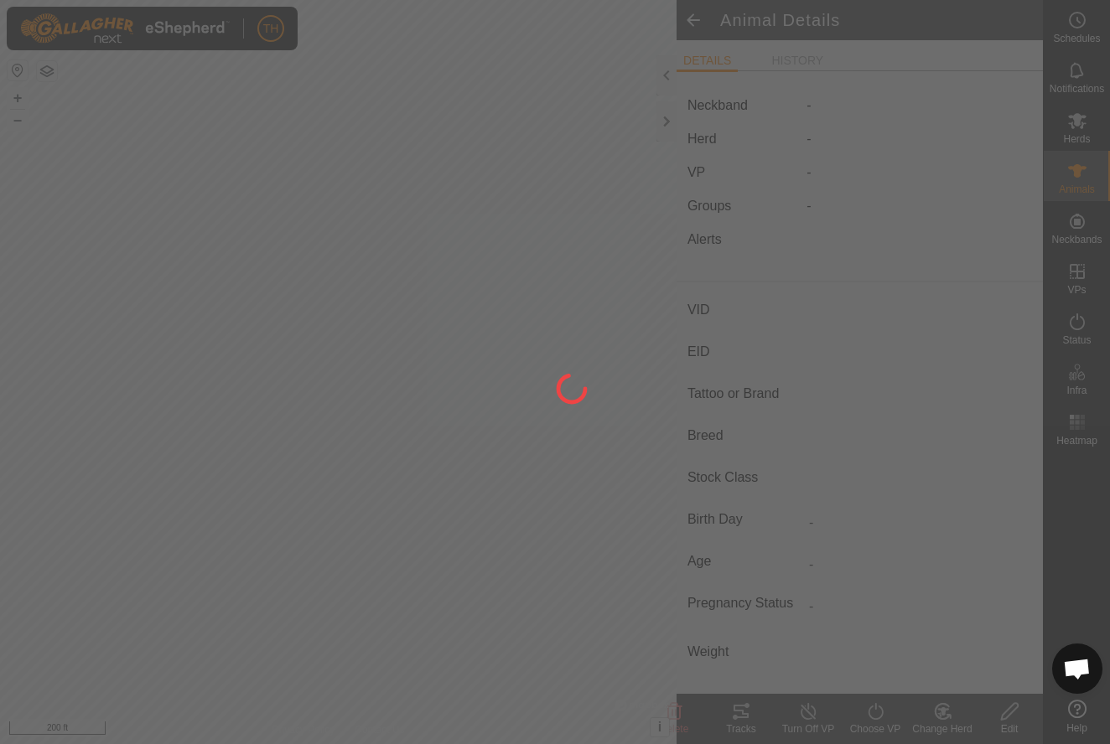
type input "96"
type input "-"
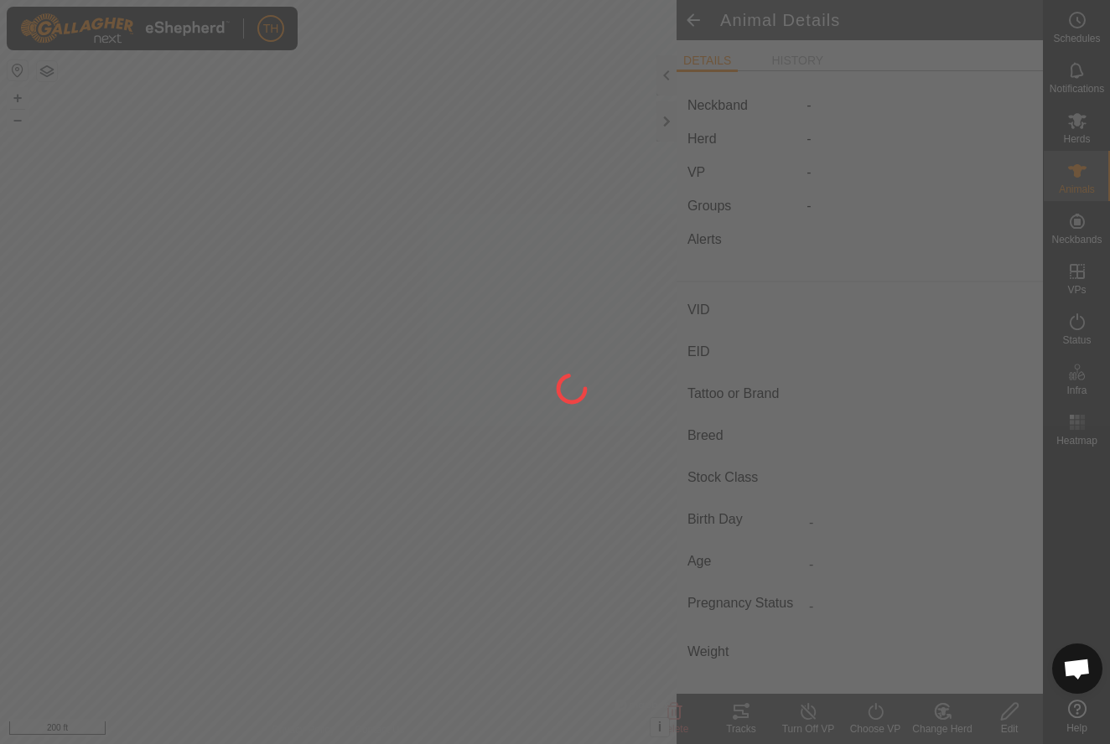
type input "0 kg"
type input "-"
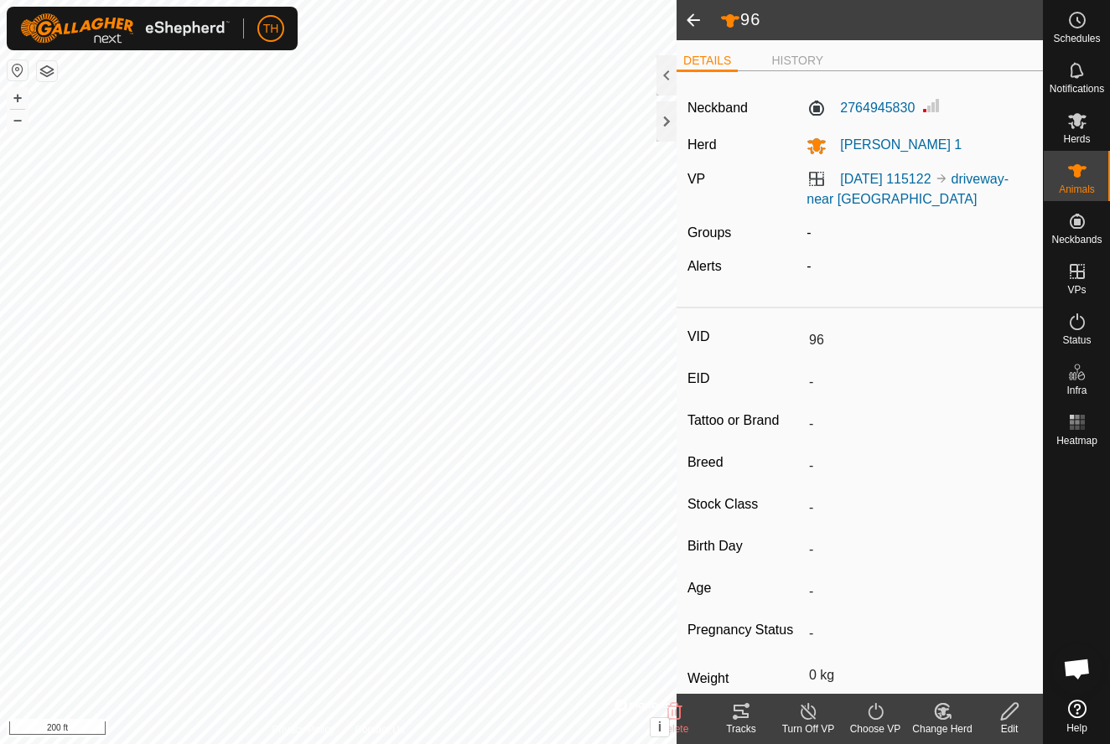
click at [697, 19] on span at bounding box center [693, 20] width 34 height 40
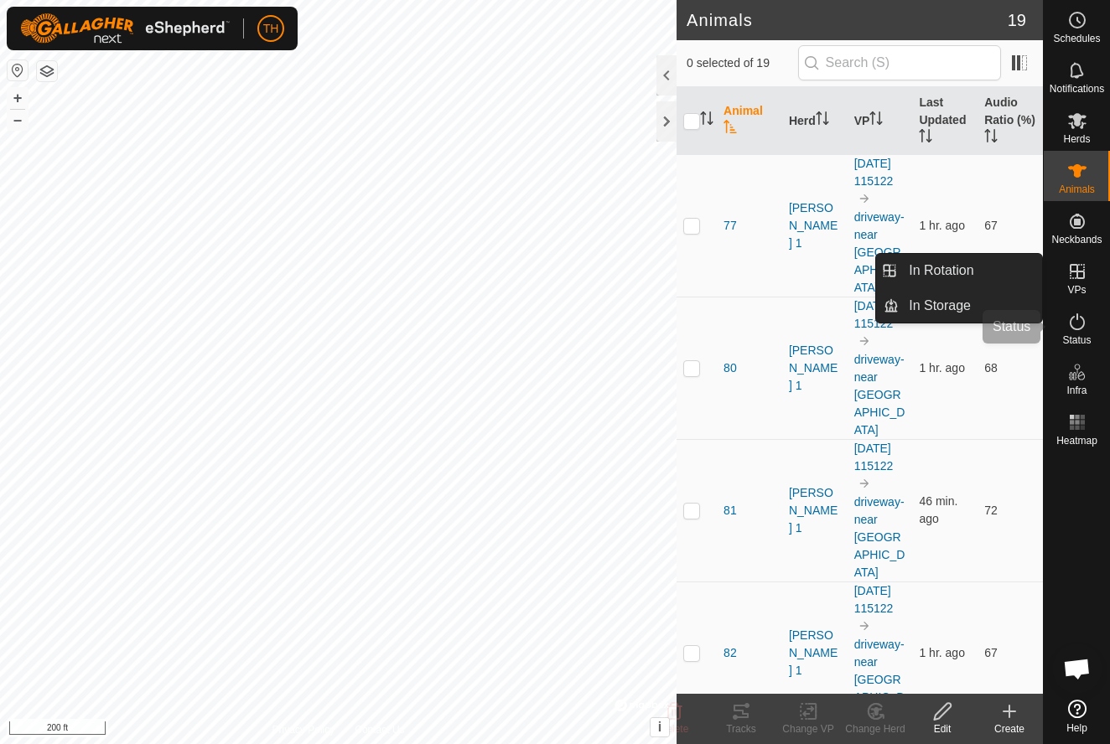
click at [1082, 316] on icon at bounding box center [1077, 322] width 20 height 20
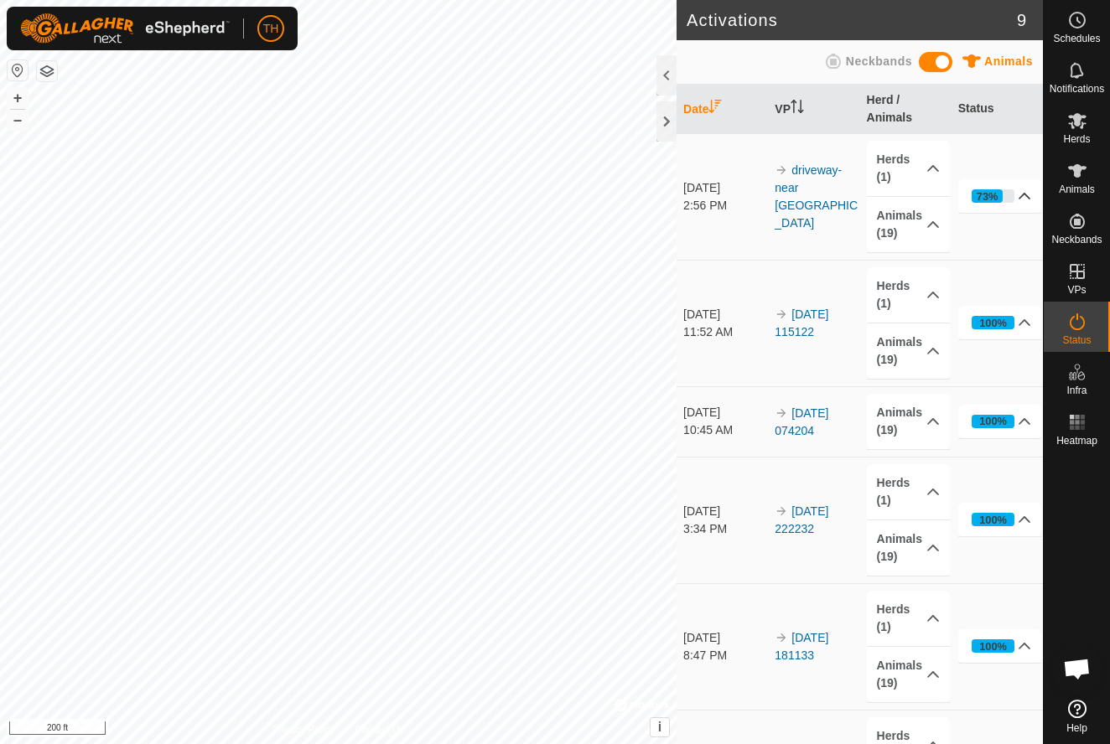
click at [1025, 196] on icon at bounding box center [1024, 195] width 13 height 13
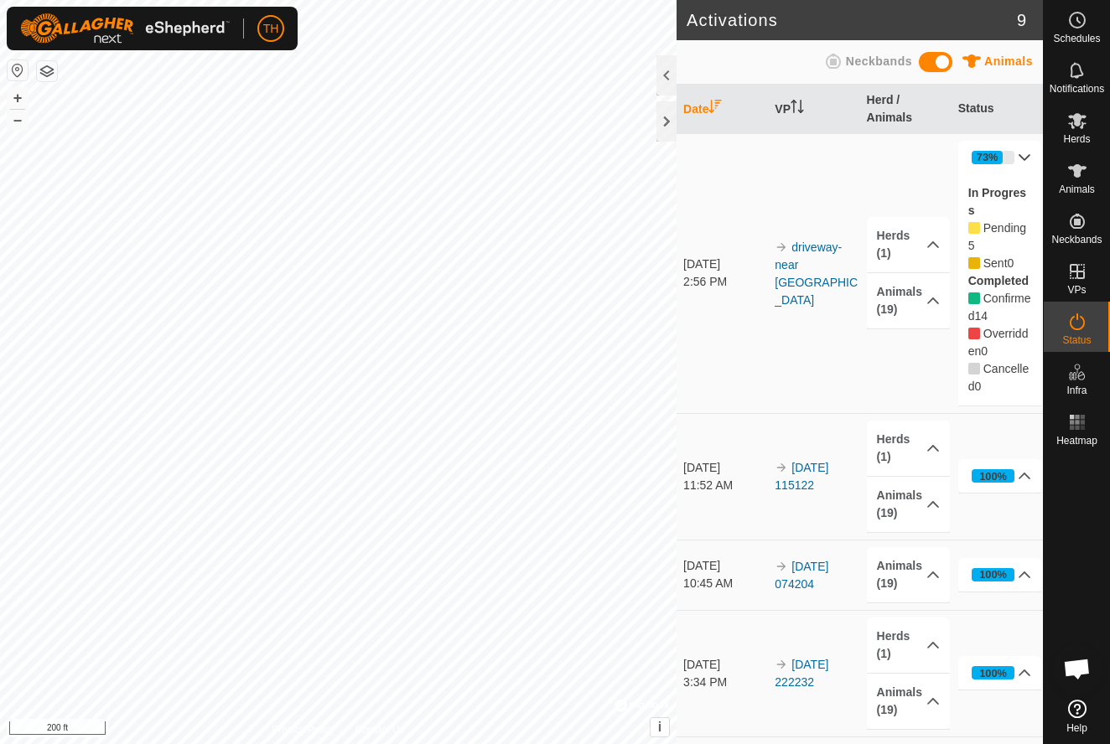
click at [1025, 156] on icon at bounding box center [1024, 157] width 13 height 13
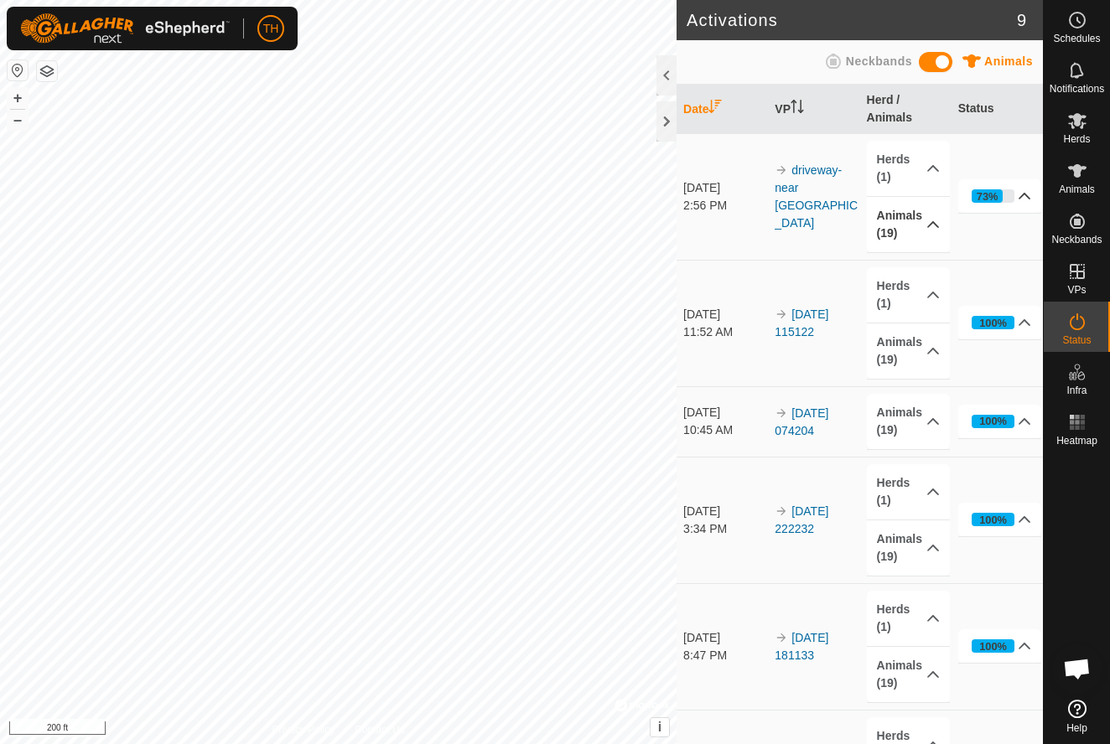
click at [936, 225] on icon at bounding box center [933, 224] width 12 height 7
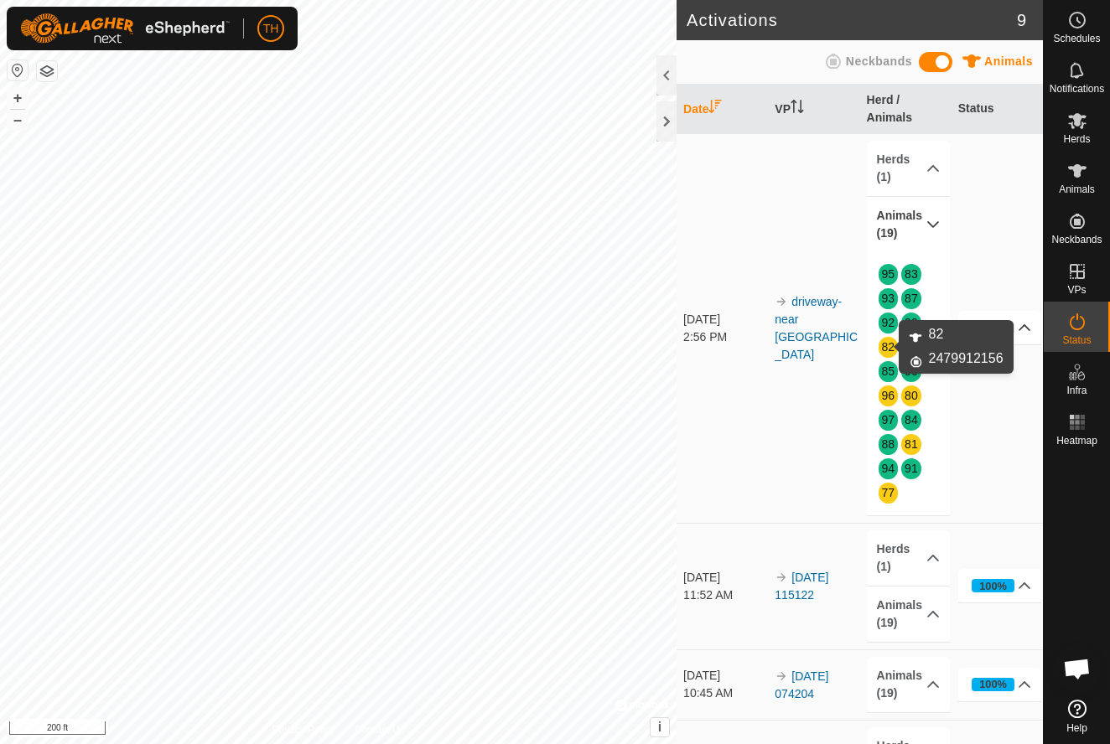
click at [886, 347] on link "82" at bounding box center [888, 346] width 13 height 13
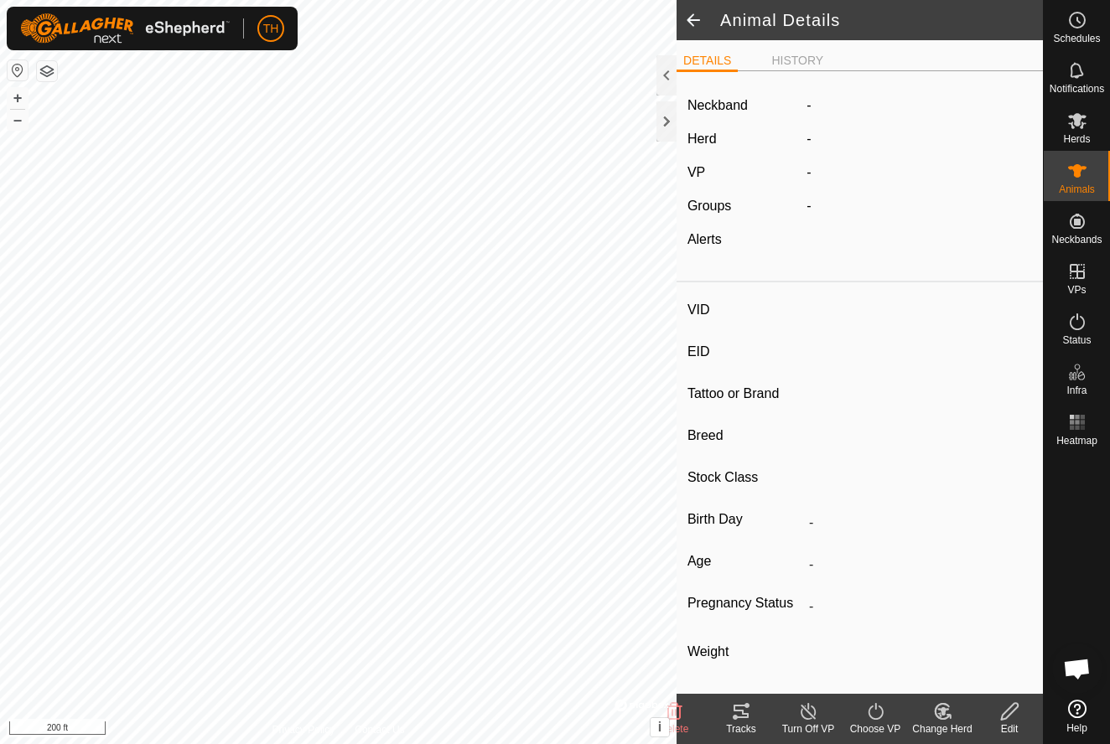
type input "82"
type input "-"
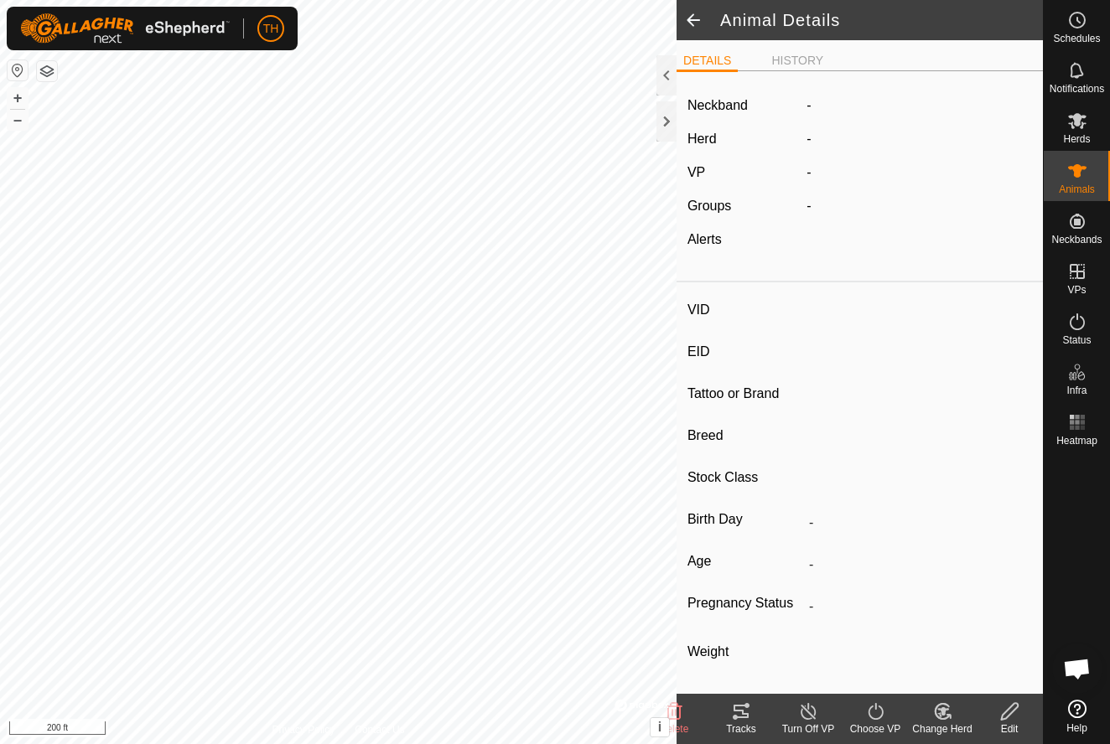
type input "0 kg"
type input "-"
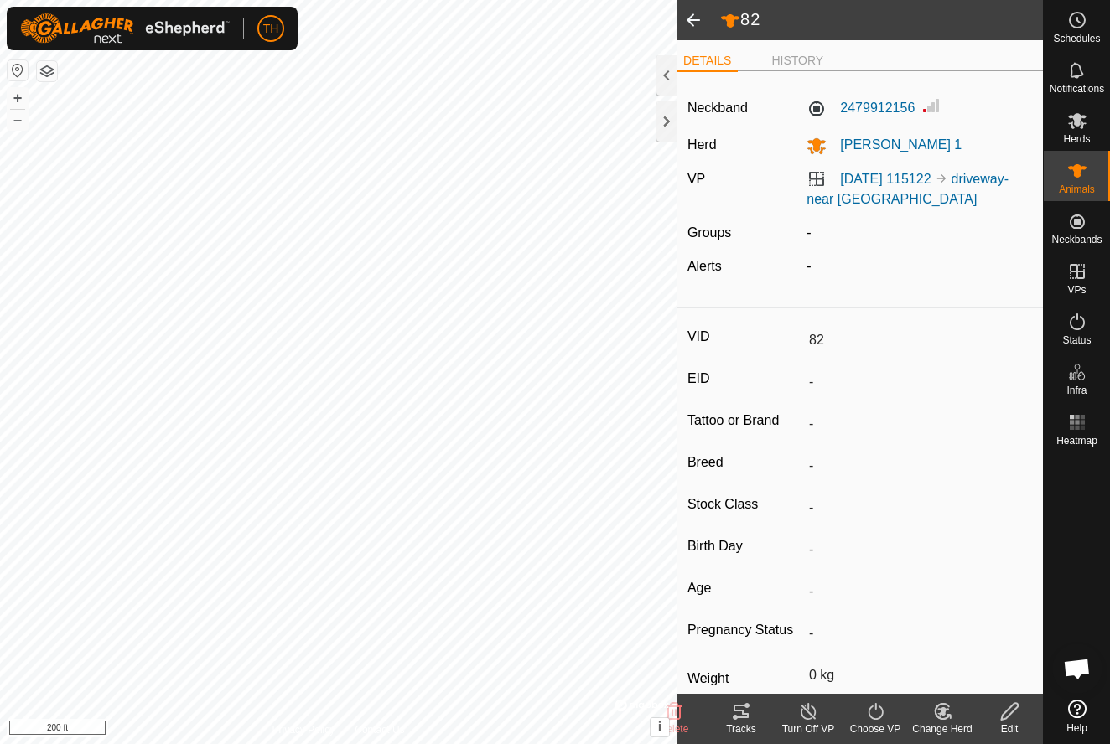
click at [694, 14] on span at bounding box center [693, 20] width 34 height 40
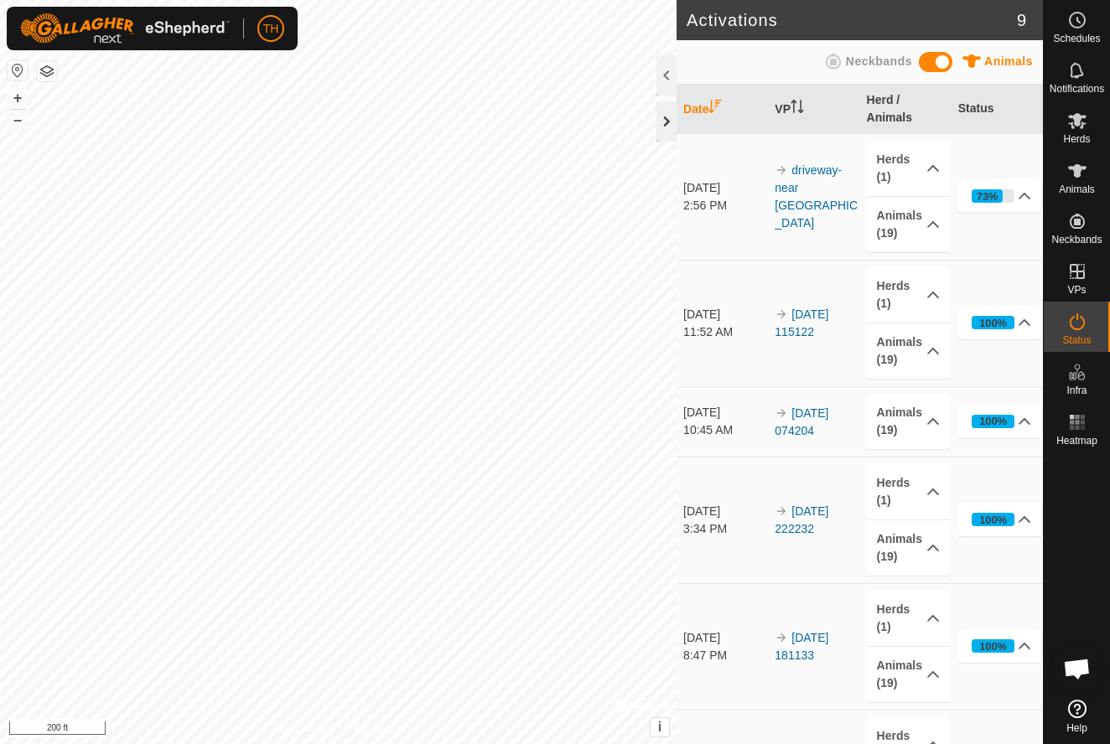
click at [666, 116] on div at bounding box center [666, 121] width 20 height 40
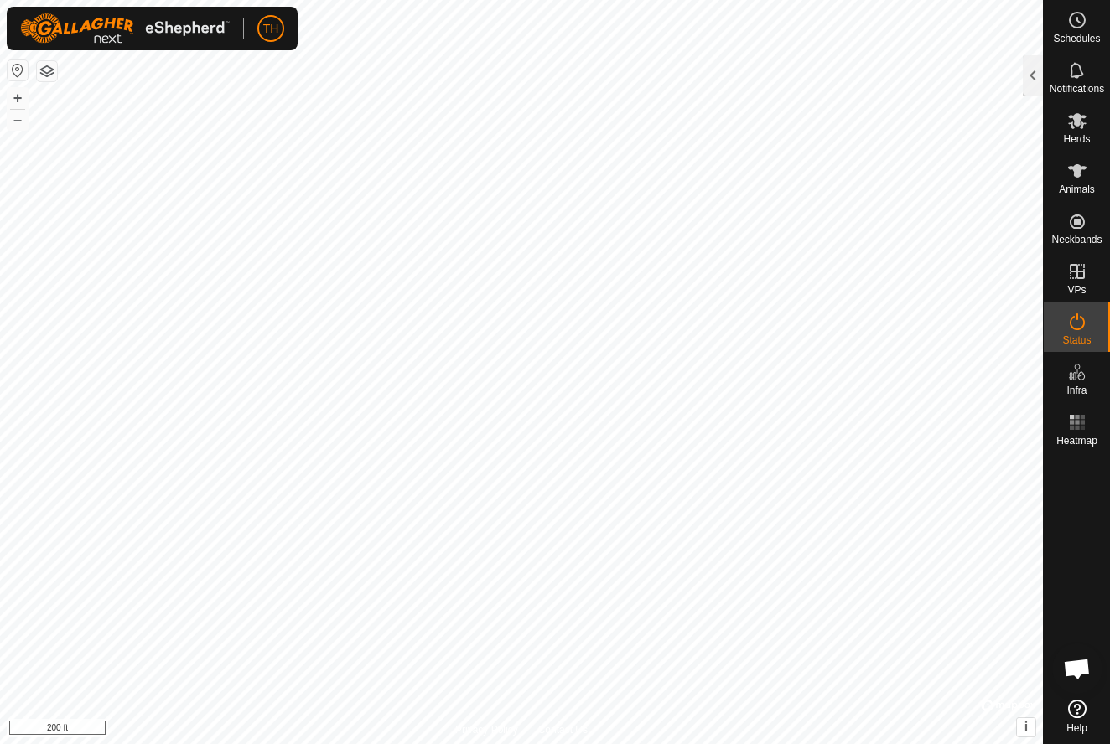
click at [697, 0] on html "TH Schedules Notifications Herds Animals Neckbands VPs Status Infra Heatmap Hel…" at bounding box center [555, 372] width 1110 height 744
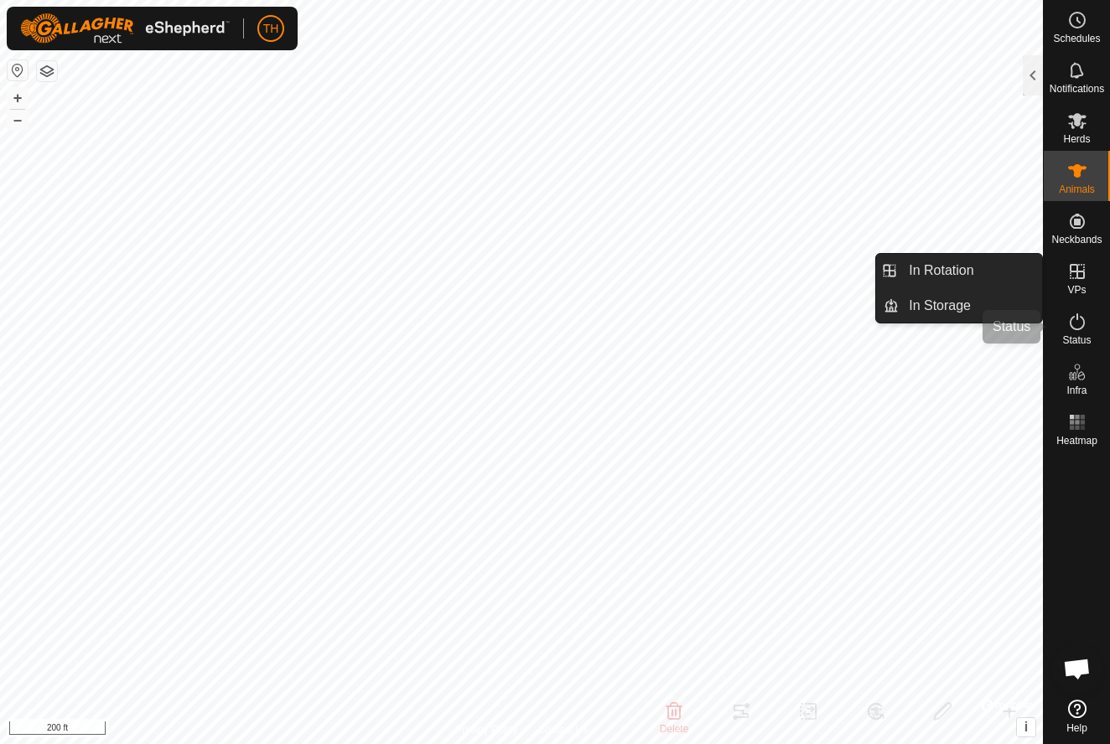
click at [1079, 326] on icon at bounding box center [1077, 322] width 20 height 20
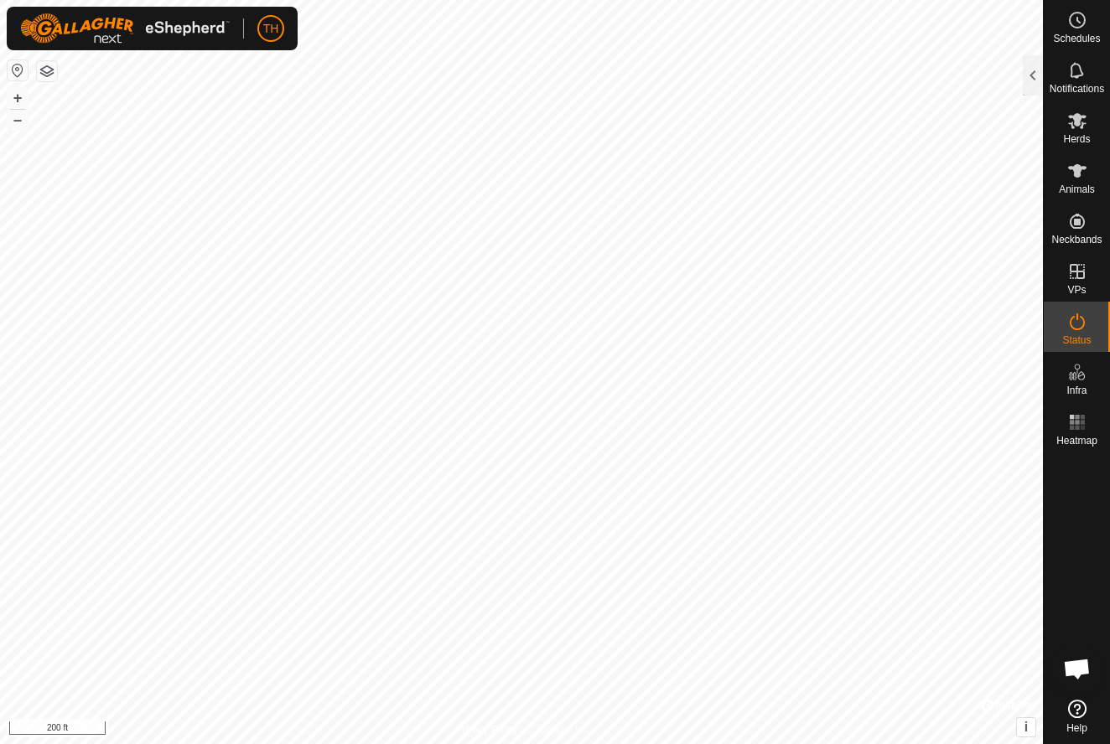
click at [1079, 326] on icon at bounding box center [1077, 322] width 20 height 20
click at [1033, 82] on div at bounding box center [1033, 75] width 20 height 40
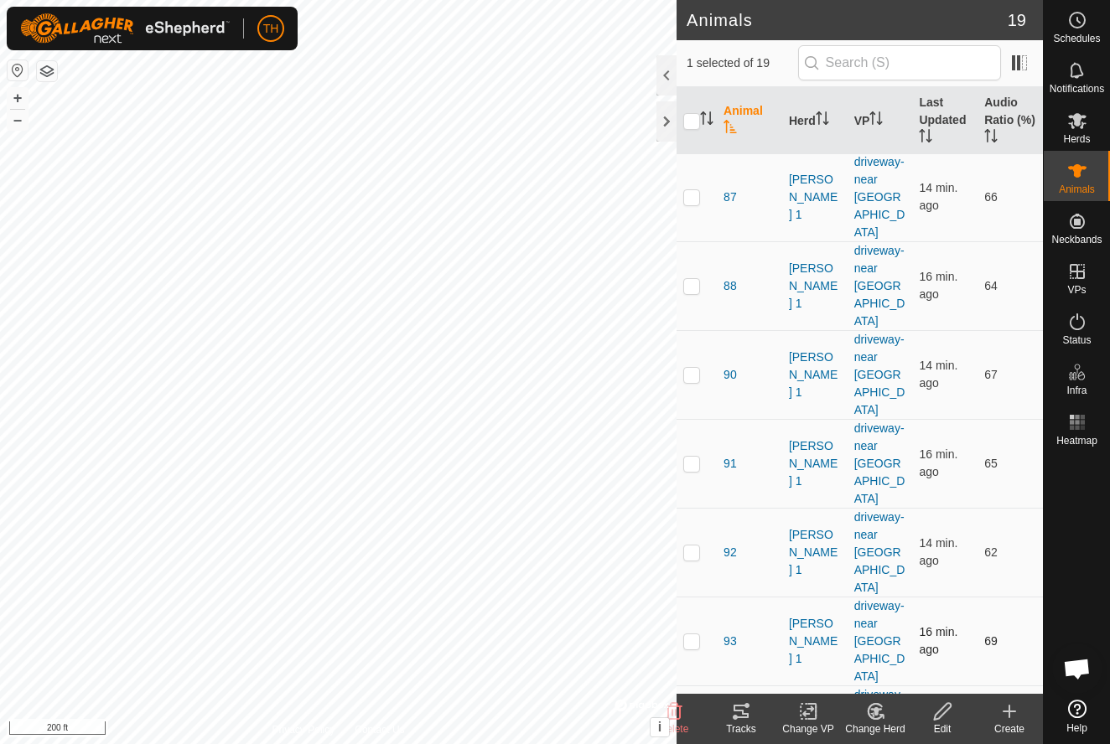
scroll to position [837, 0]
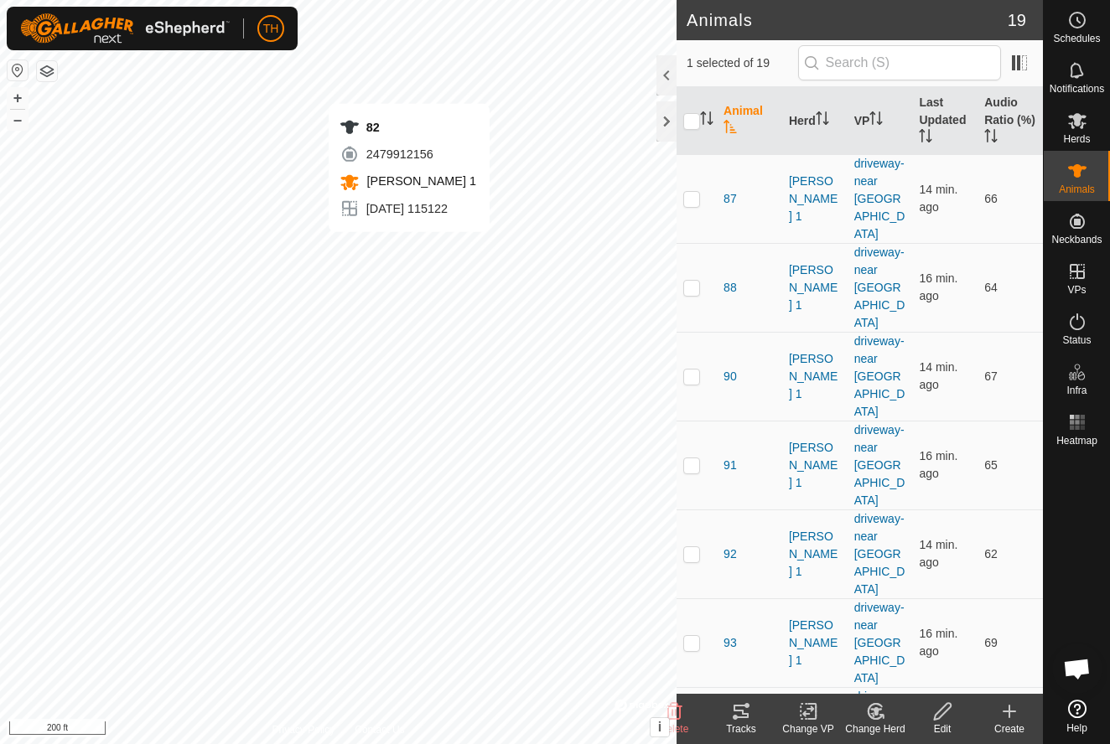
checkbox input "true"
checkbox input "false"
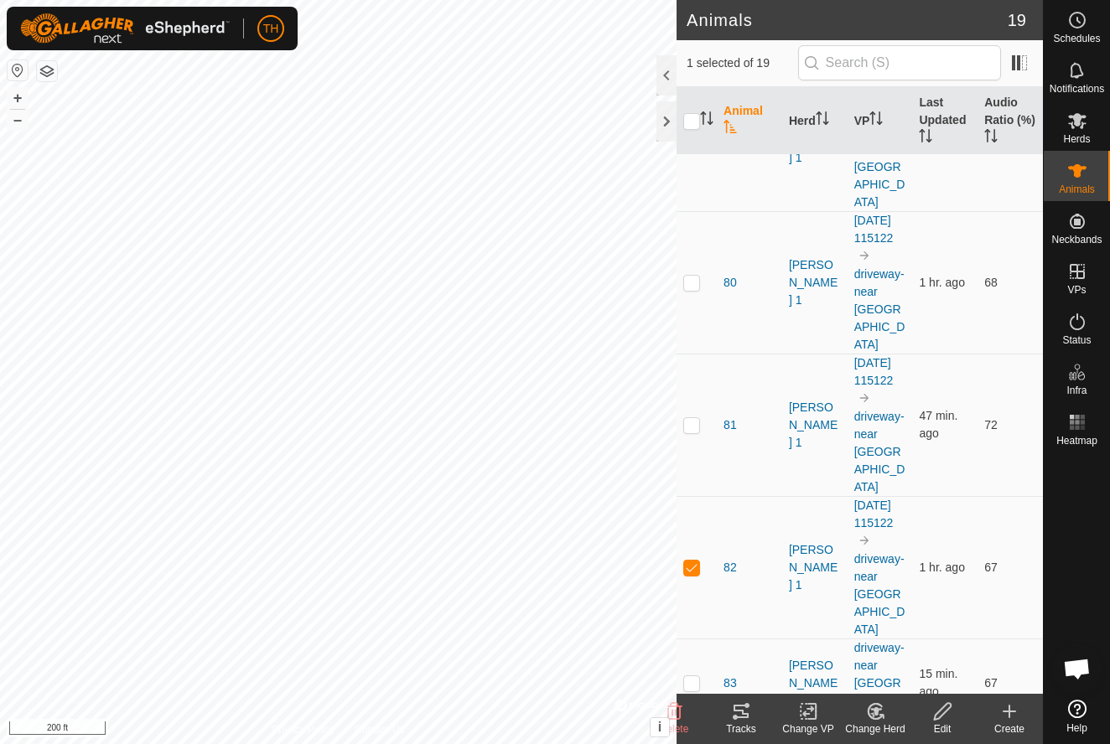
scroll to position [106, 0]
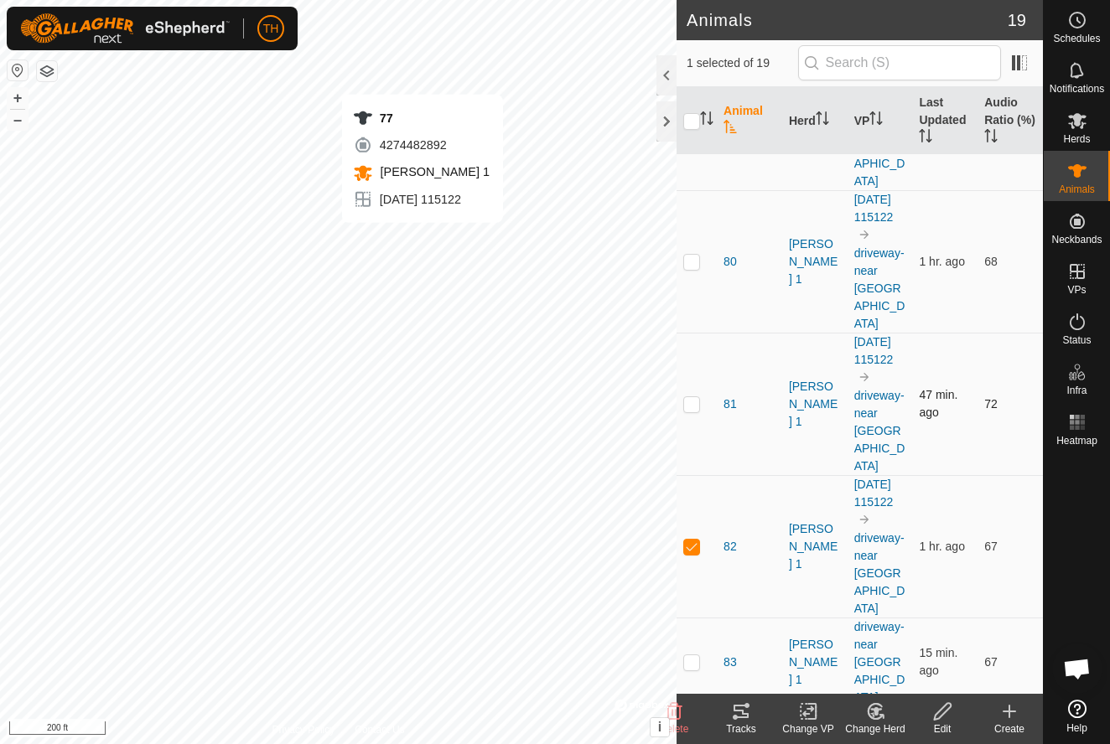
checkbox input "true"
checkbox input "false"
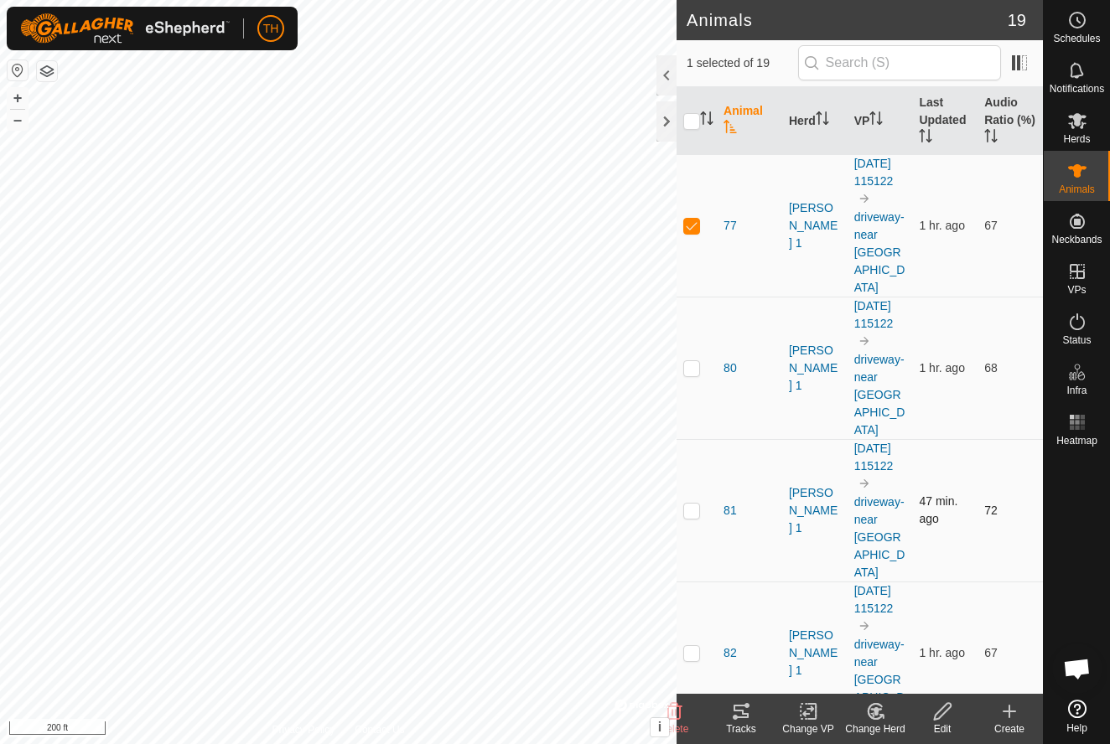
scroll to position [0, 0]
checkbox input "false"
checkbox input "true"
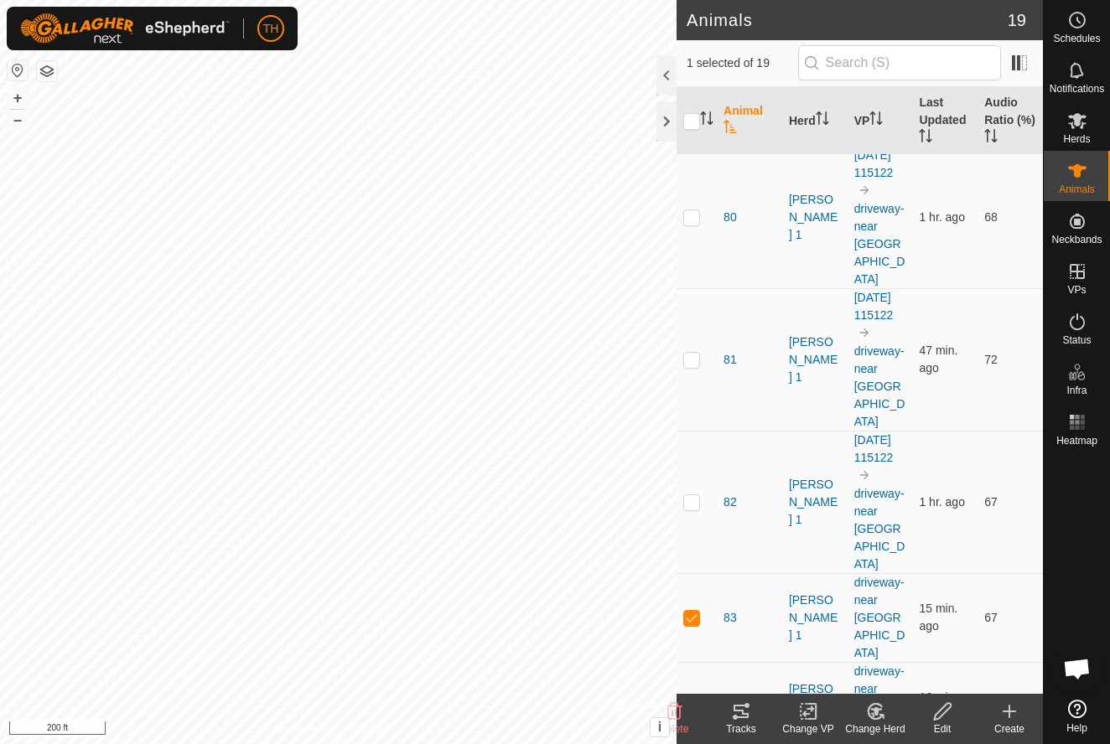
scroll to position [155, 0]
